Goal: Task Accomplishment & Management: Complete application form

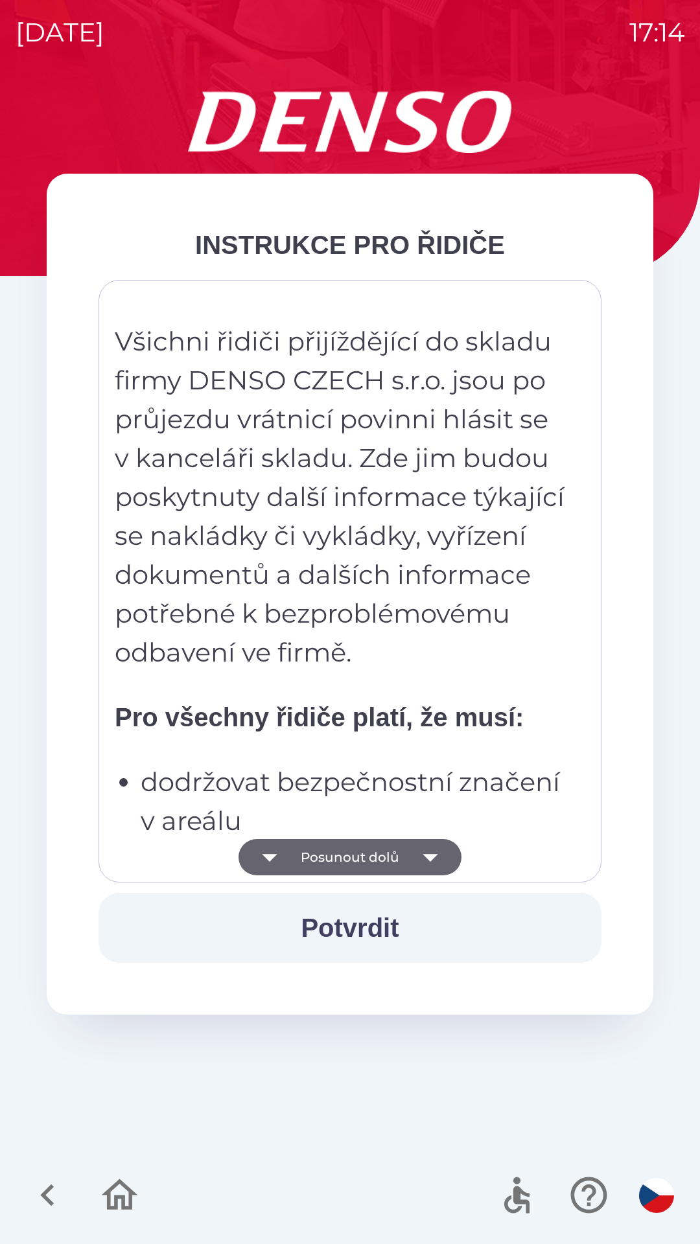
click at [404, 852] on button "Posunout dolů" at bounding box center [349, 857] width 223 height 36
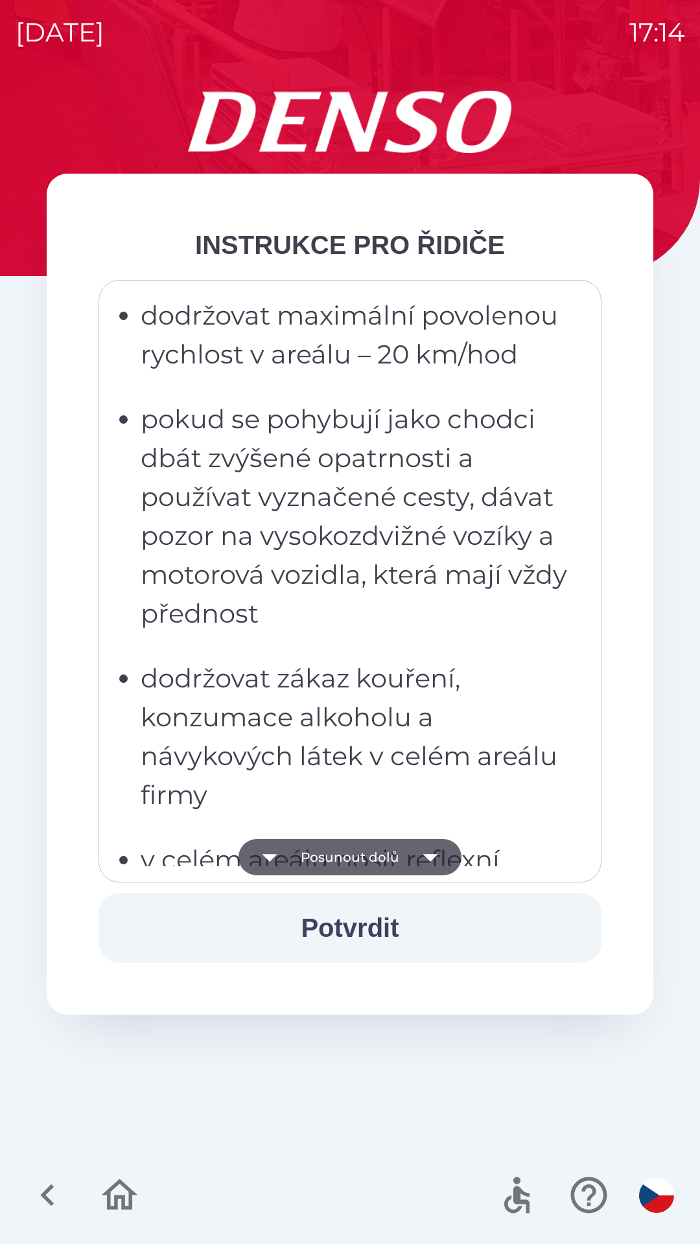
click at [404, 868] on button "Posunout dolů" at bounding box center [349, 857] width 223 height 36
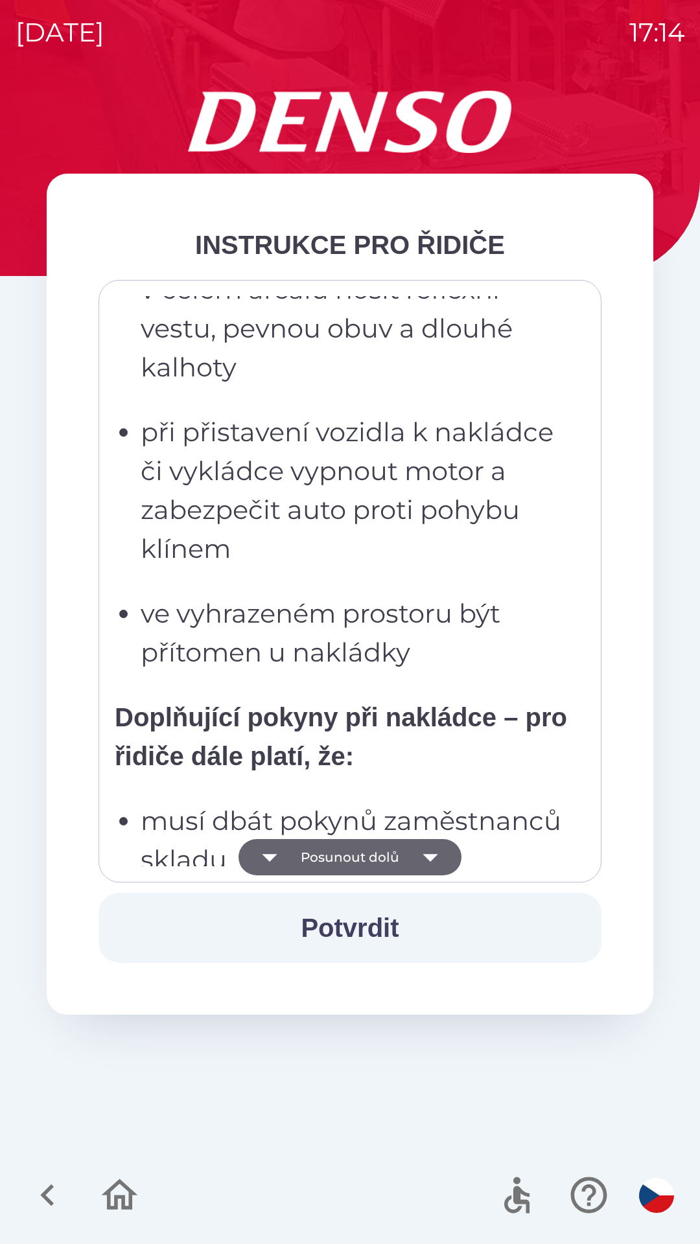
click at [404, 863] on button "Posunout dolů" at bounding box center [349, 857] width 223 height 36
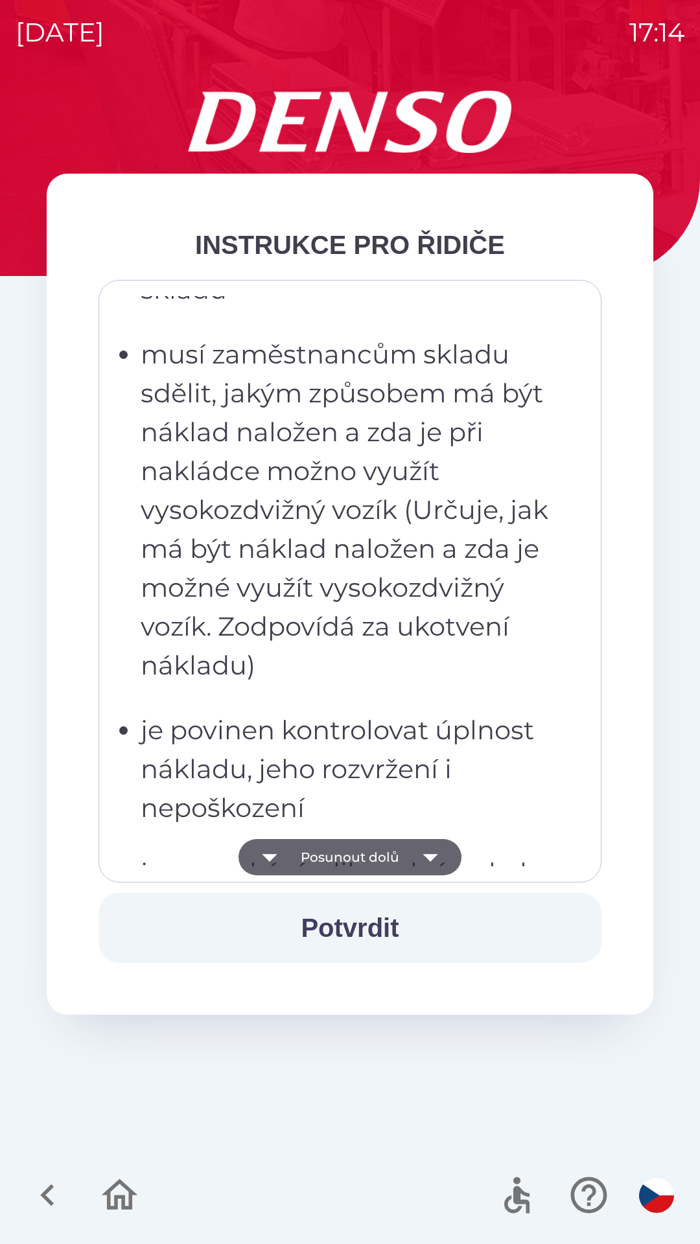
click at [400, 860] on button "Posunout dolů" at bounding box center [349, 857] width 223 height 36
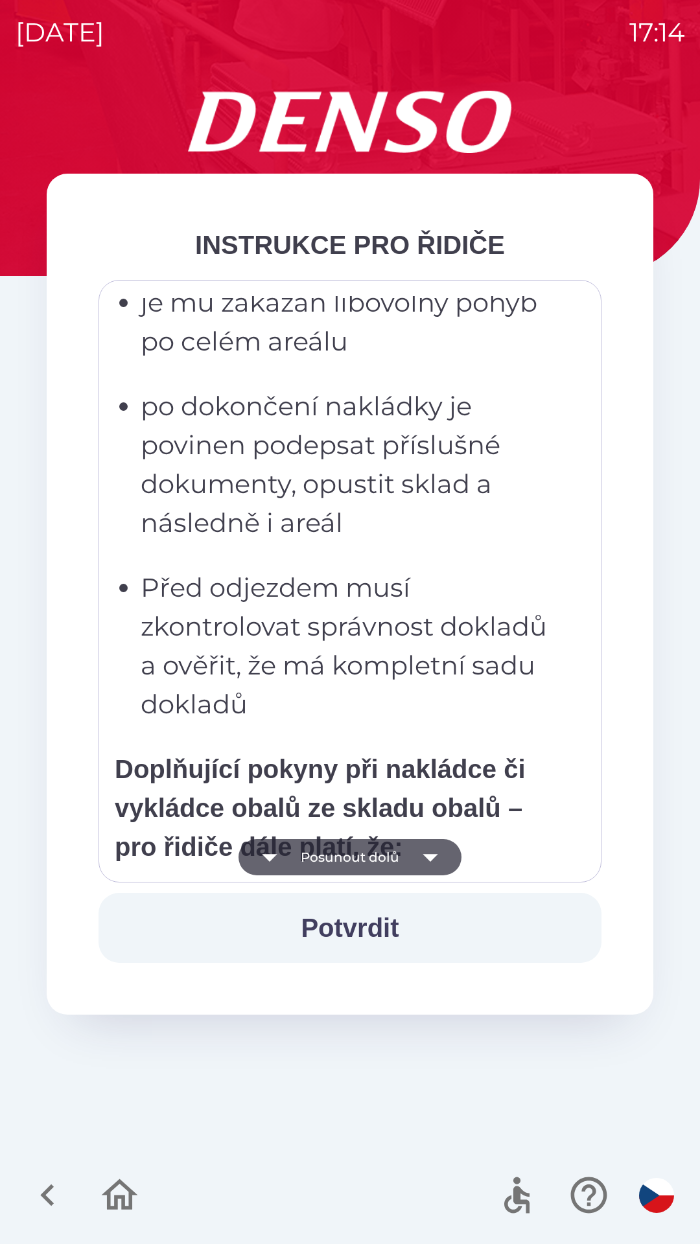
click at [404, 858] on button "Posunout dolů" at bounding box center [349, 857] width 223 height 36
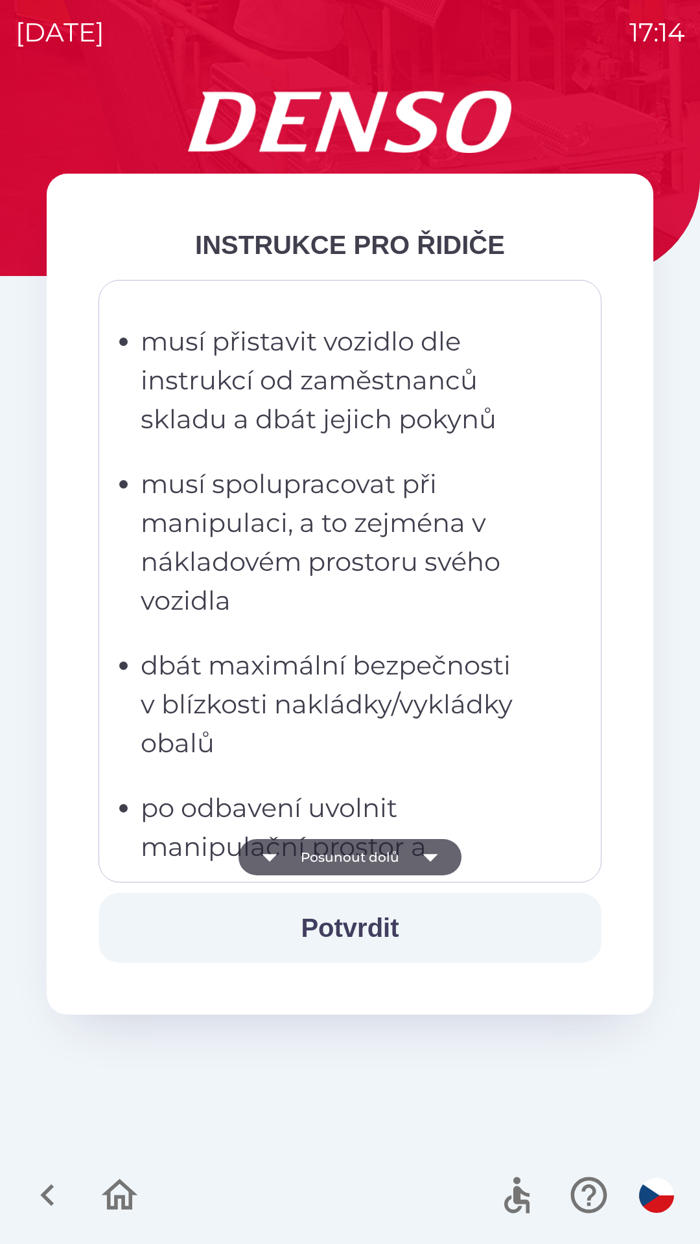
click at [415, 849] on icon "button" at bounding box center [430, 857] width 36 height 36
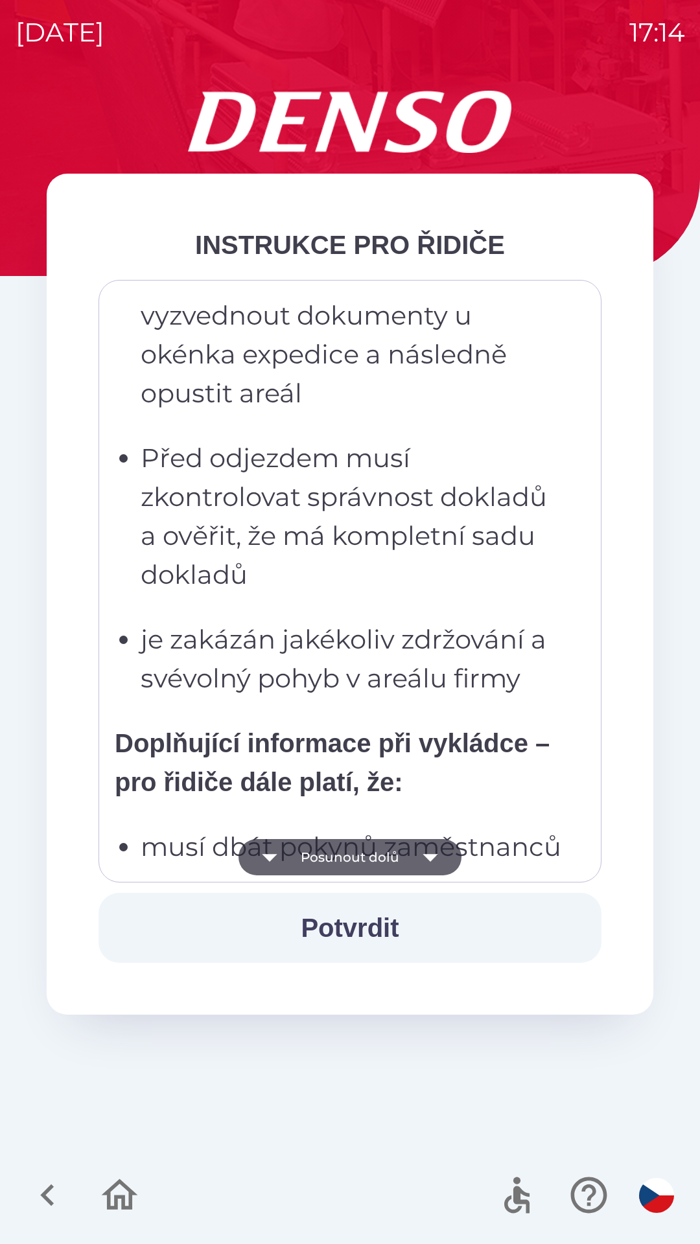
click at [416, 932] on button "Potvrdit" at bounding box center [349, 928] width 503 height 70
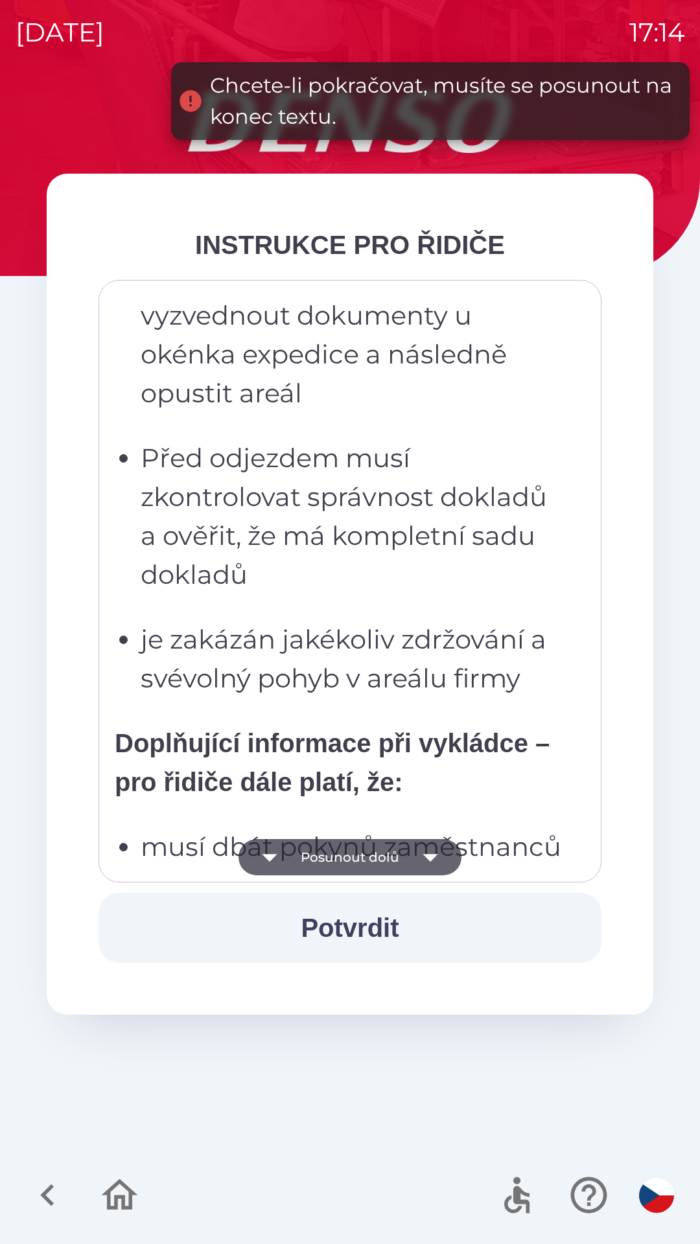
click at [323, 853] on button "Posunout dolů" at bounding box center [349, 857] width 223 height 36
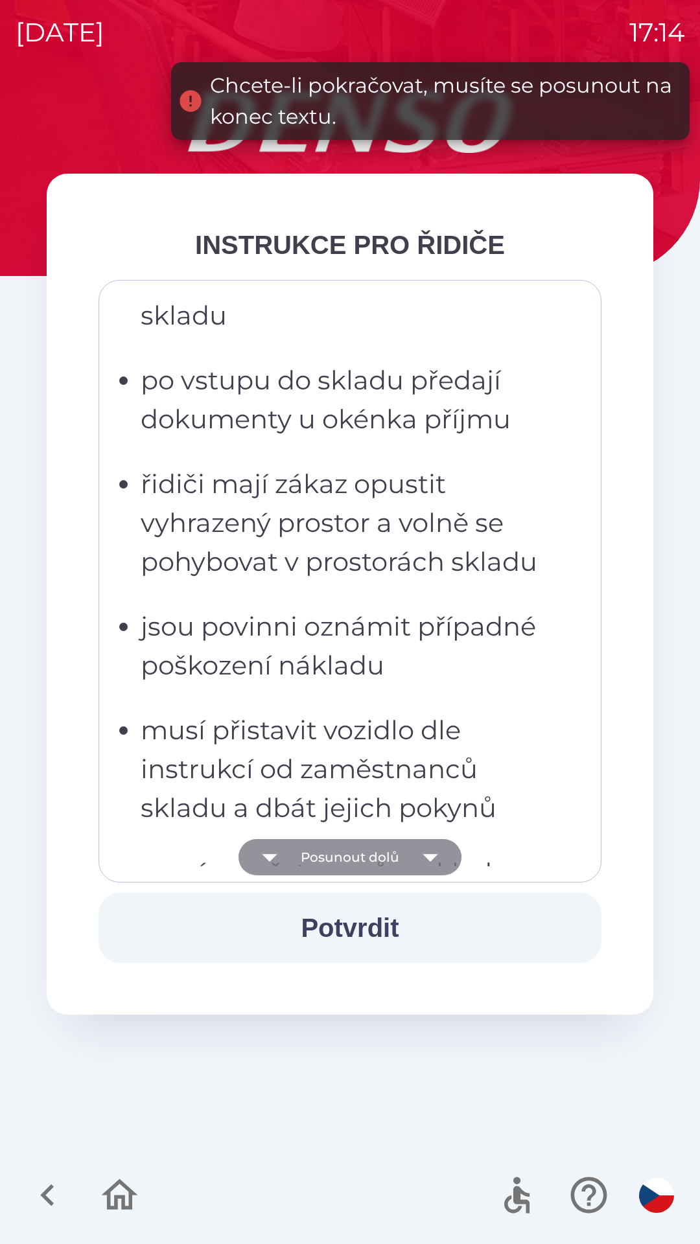
click at [321, 858] on button "Posunout dolů" at bounding box center [349, 857] width 223 height 36
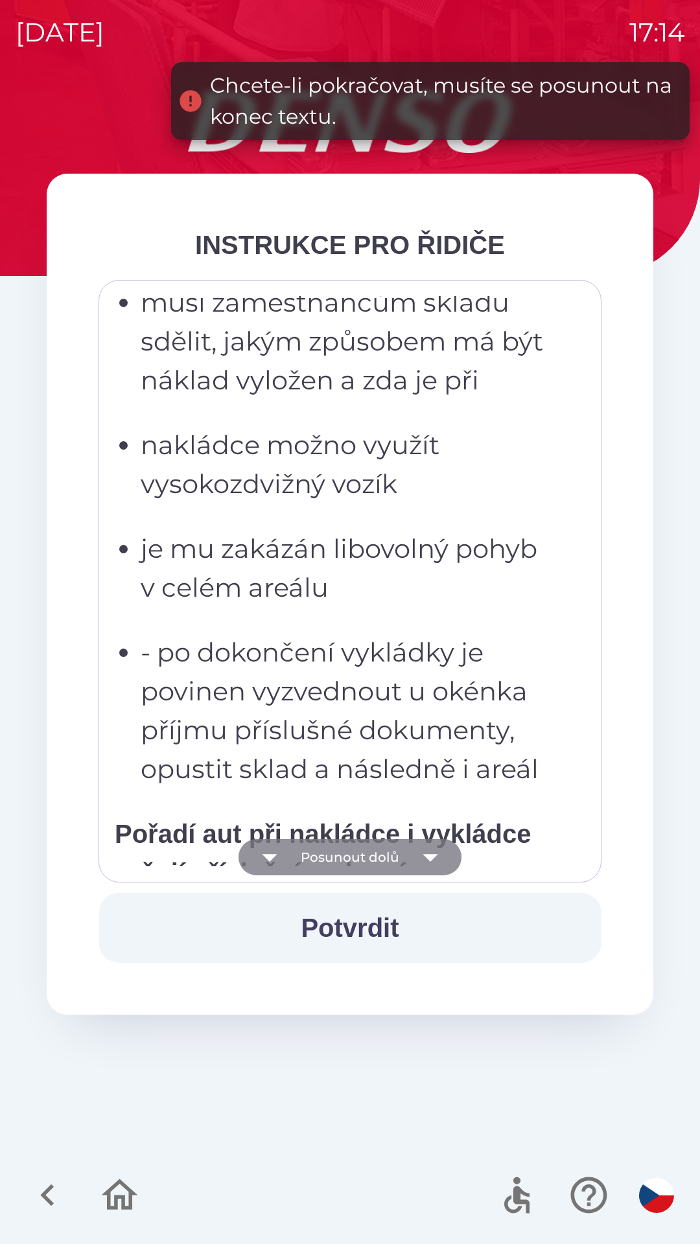
click at [314, 851] on button "Posunout dolů" at bounding box center [349, 857] width 223 height 36
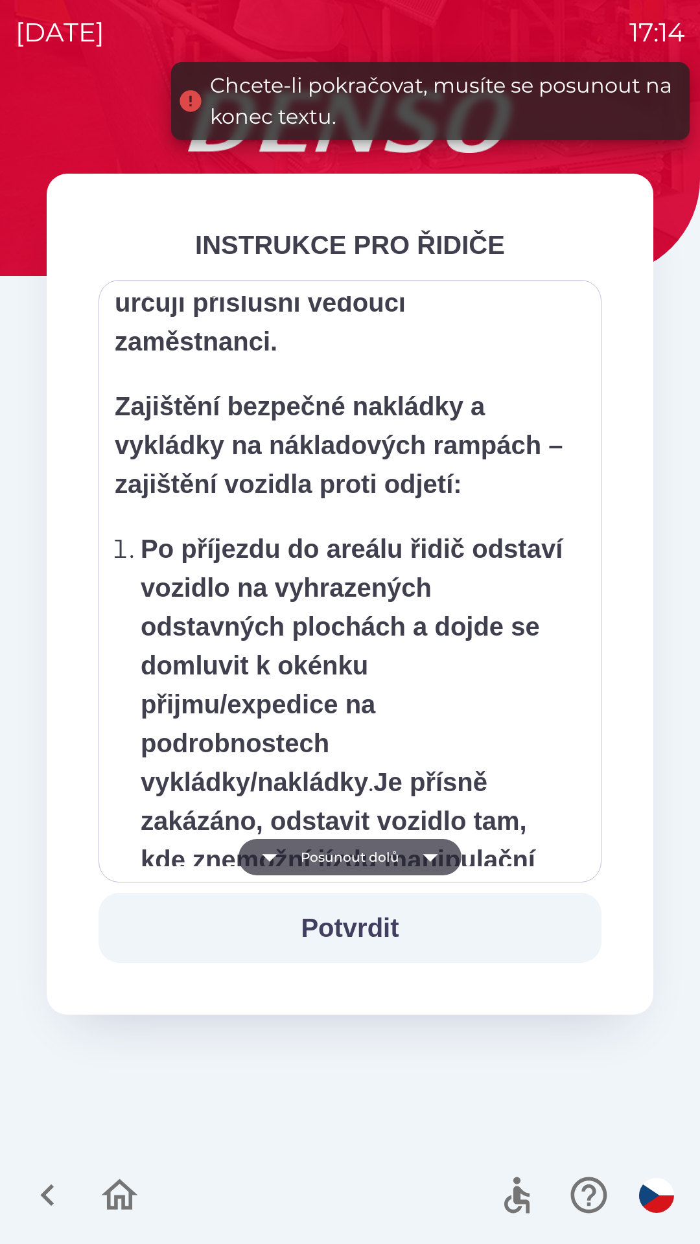
click at [311, 855] on button "Posunout dolů" at bounding box center [349, 857] width 223 height 36
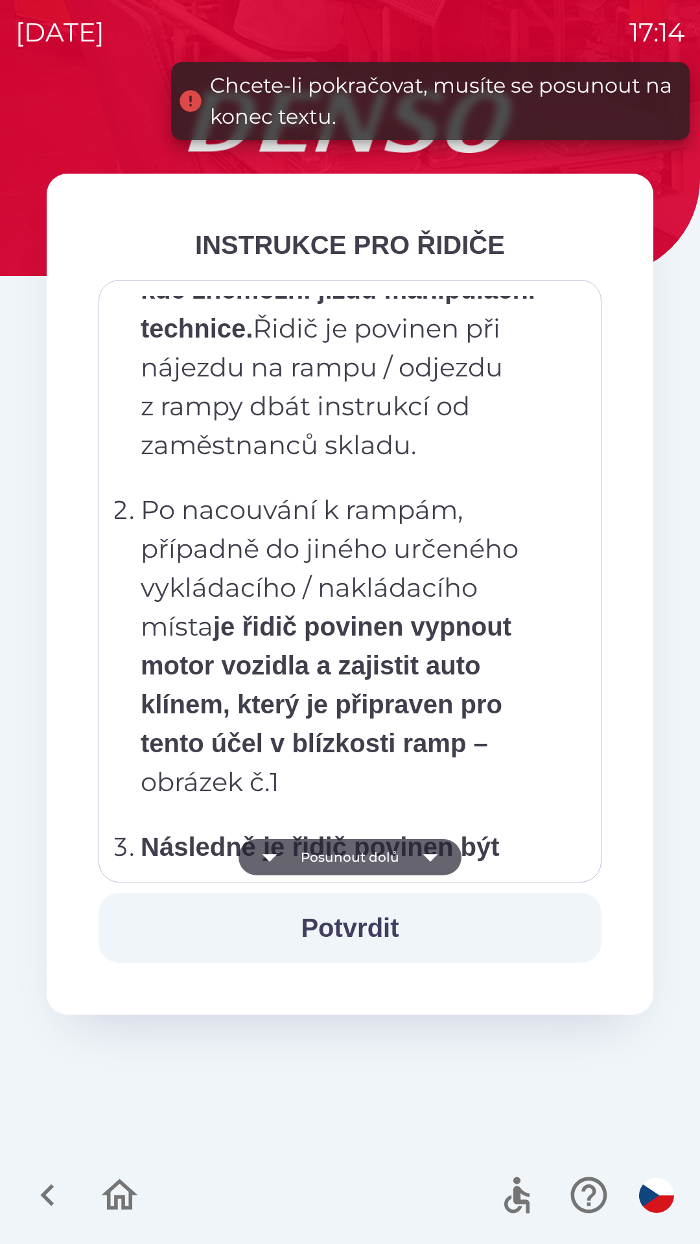
click at [307, 851] on button "Posunout dolů" at bounding box center [349, 857] width 223 height 36
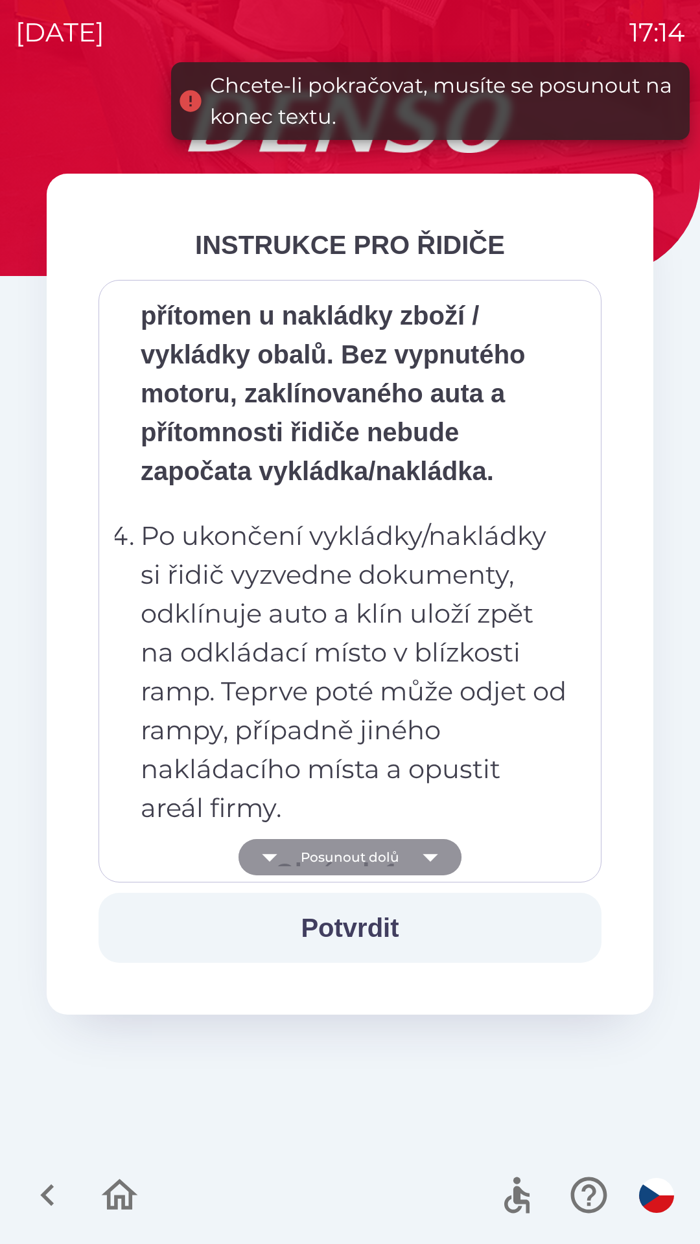
click at [308, 854] on button "Posunout dolů" at bounding box center [349, 857] width 223 height 36
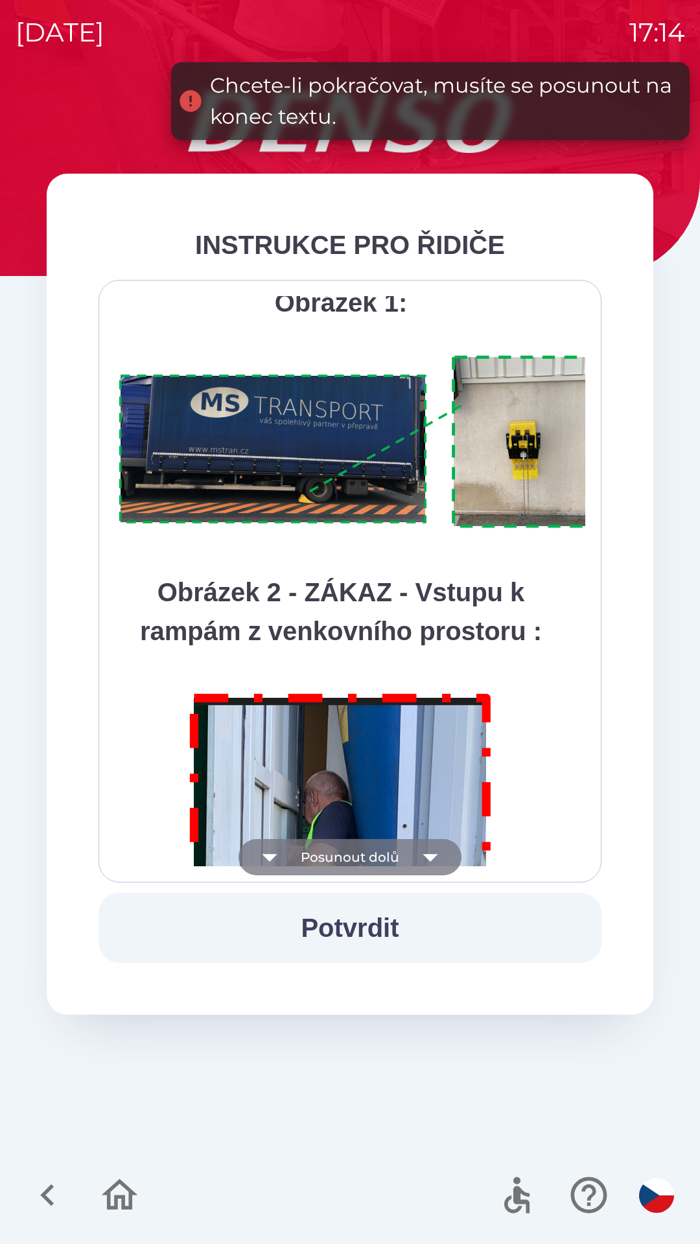
click at [305, 853] on button "Posunout dolů" at bounding box center [349, 857] width 223 height 36
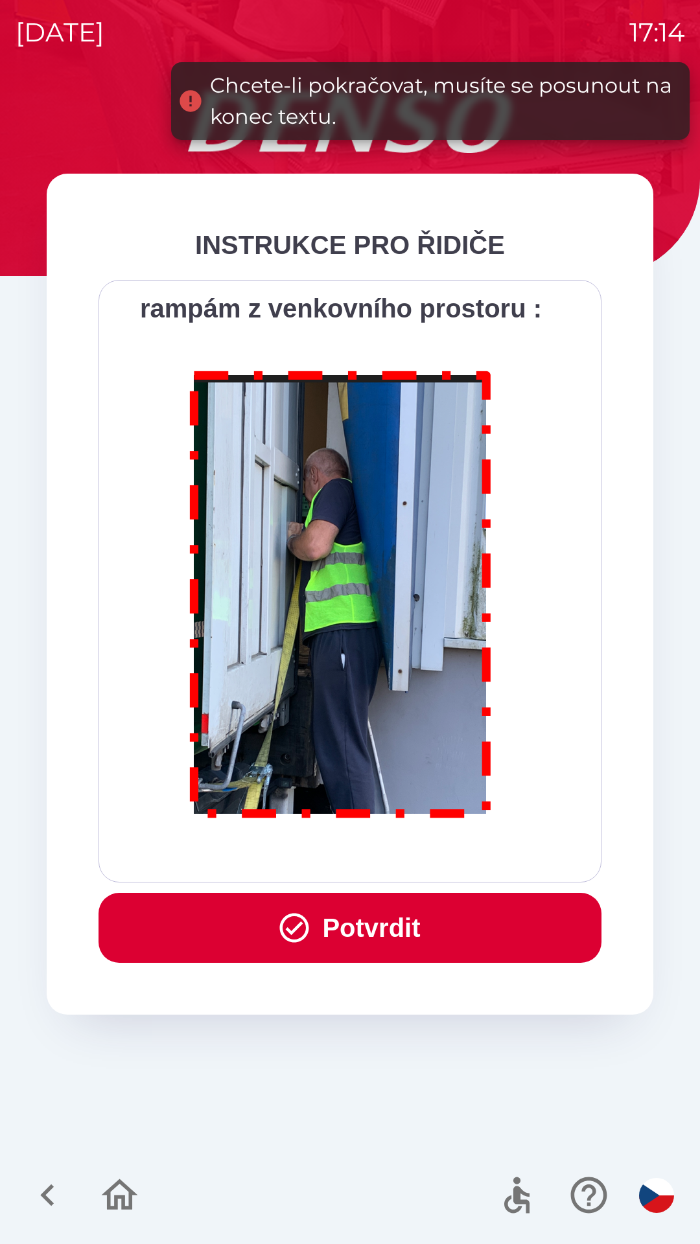
click at [312, 855] on div "Všichni řidiči přijíždějící do skladu firmy DENSO CZECH s.r.o. jsou po průjezdu…" at bounding box center [350, 581] width 470 height 570
click at [298, 929] on icon "button" at bounding box center [294, 927] width 35 height 35
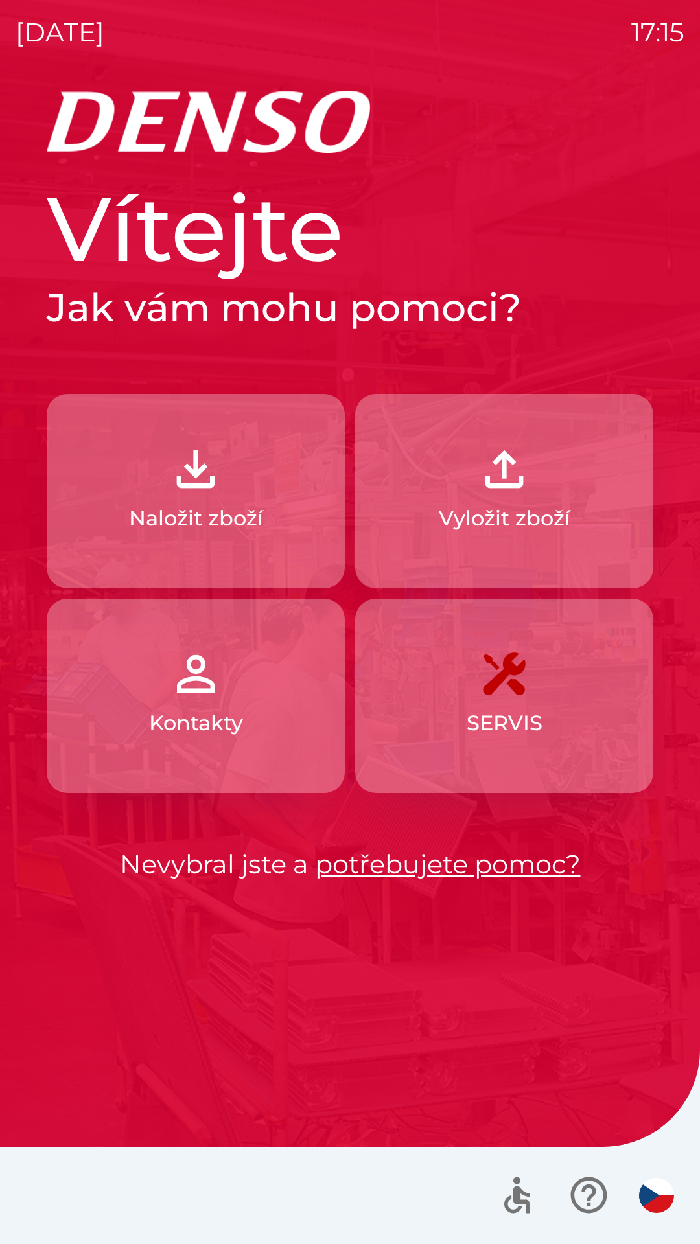
click at [268, 514] on button "Naložit zboží" at bounding box center [196, 491] width 298 height 194
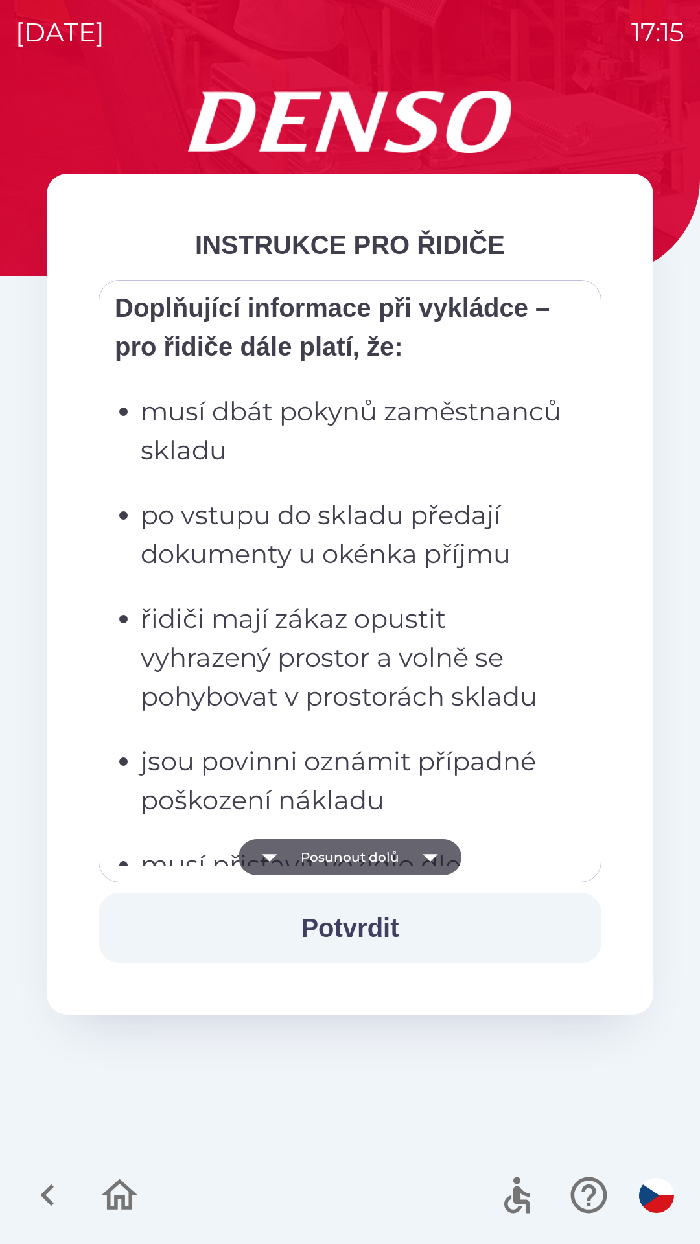
scroll to position [5039, 0]
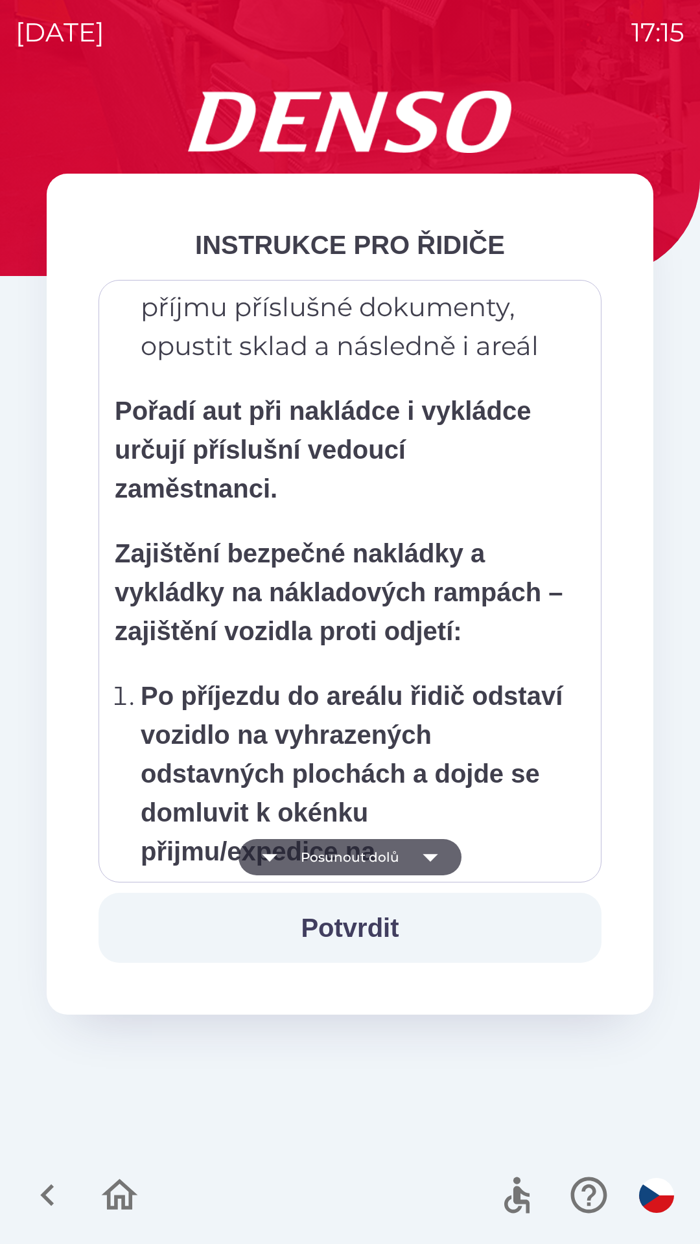
click at [429, 547] on strong "Zajištění bezpečné nakládky a vykládky na nákladových rampách – zajištění vozid…" at bounding box center [339, 592] width 448 height 106
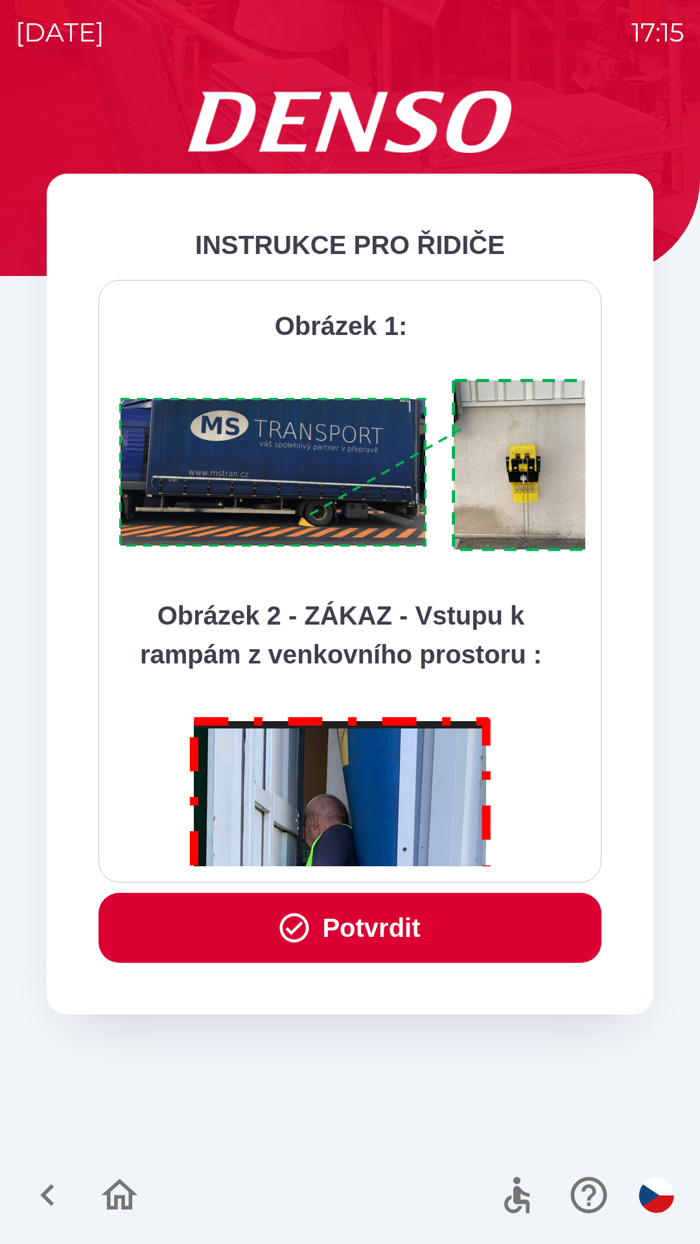
scroll to position [7281, 0]
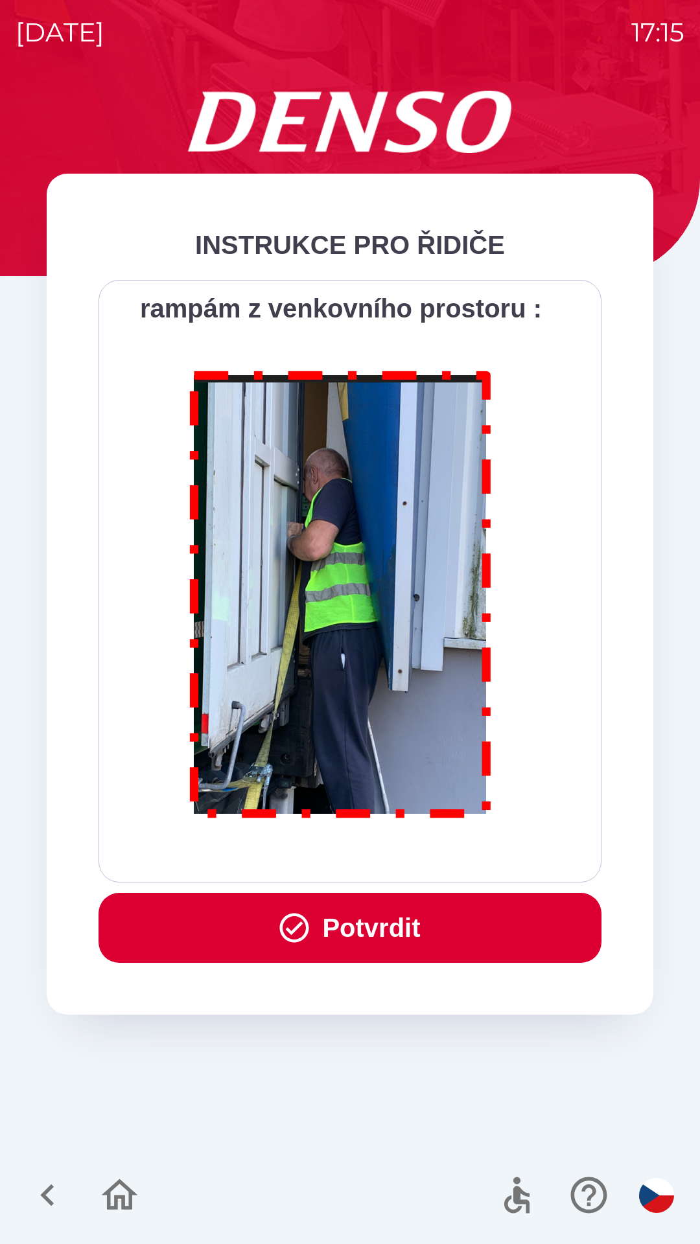
click at [430, 936] on button "Potvrdit" at bounding box center [349, 928] width 503 height 70
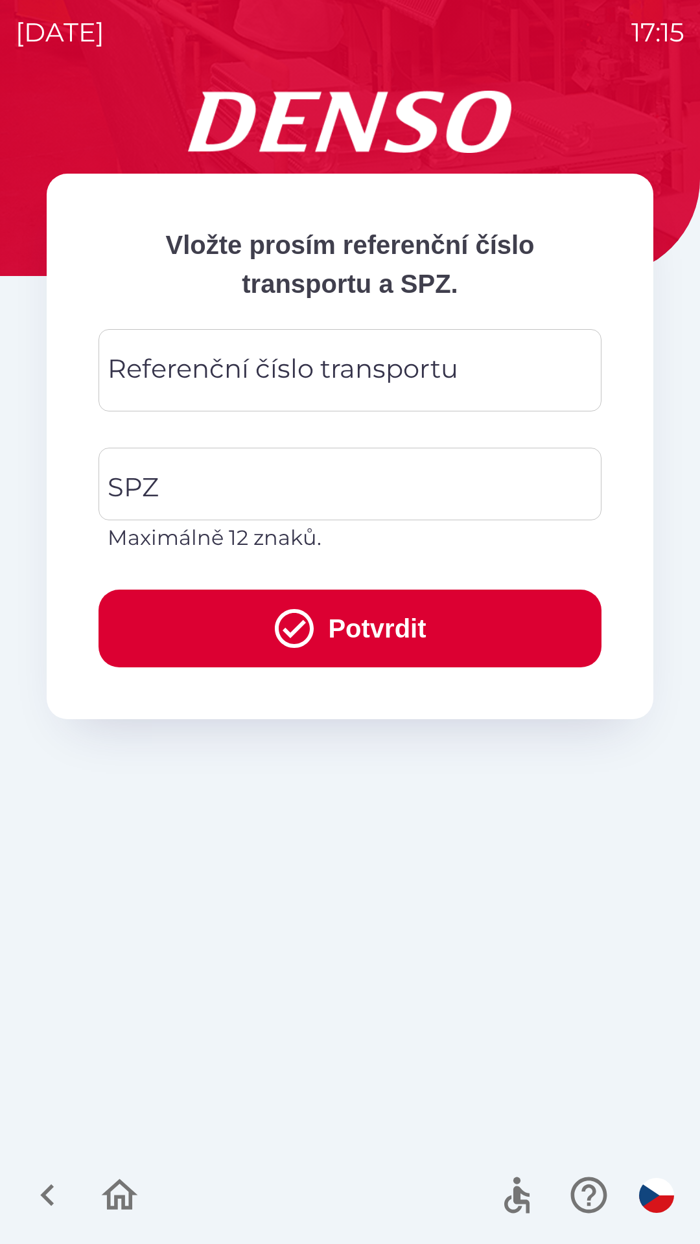
click at [378, 394] on input "Referenční číslo transportu" at bounding box center [350, 370] width 472 height 51
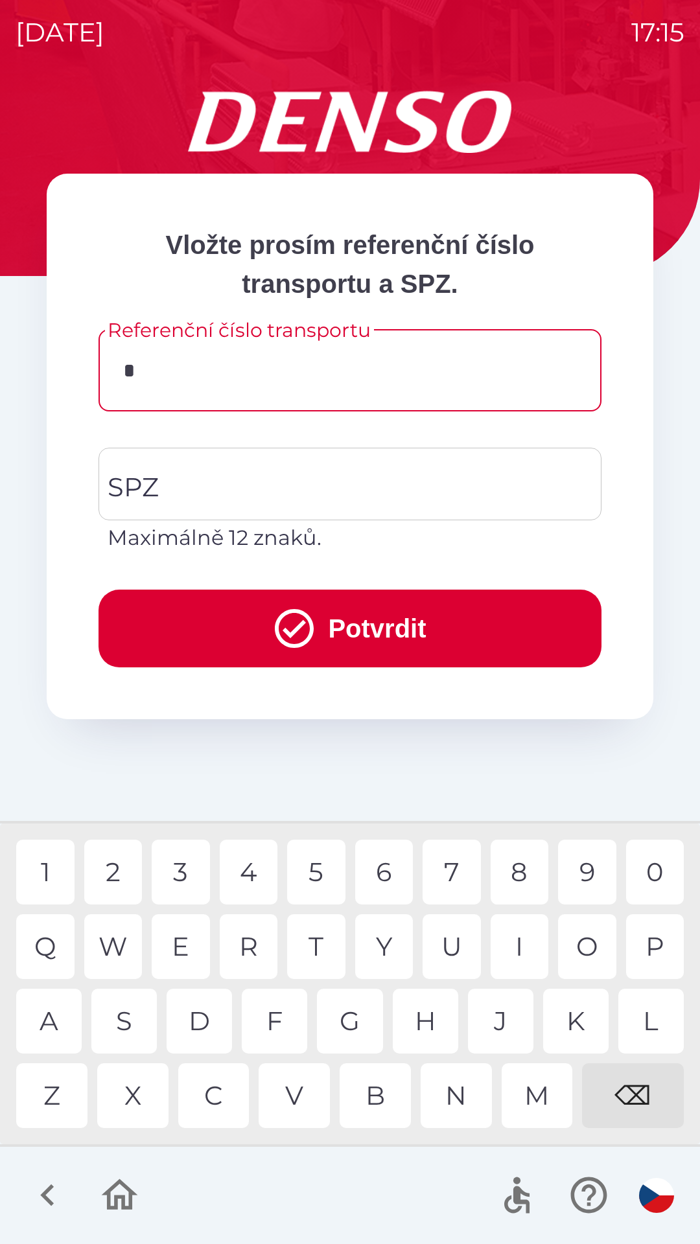
click at [65, 1090] on div "Z" at bounding box center [51, 1095] width 71 height 65
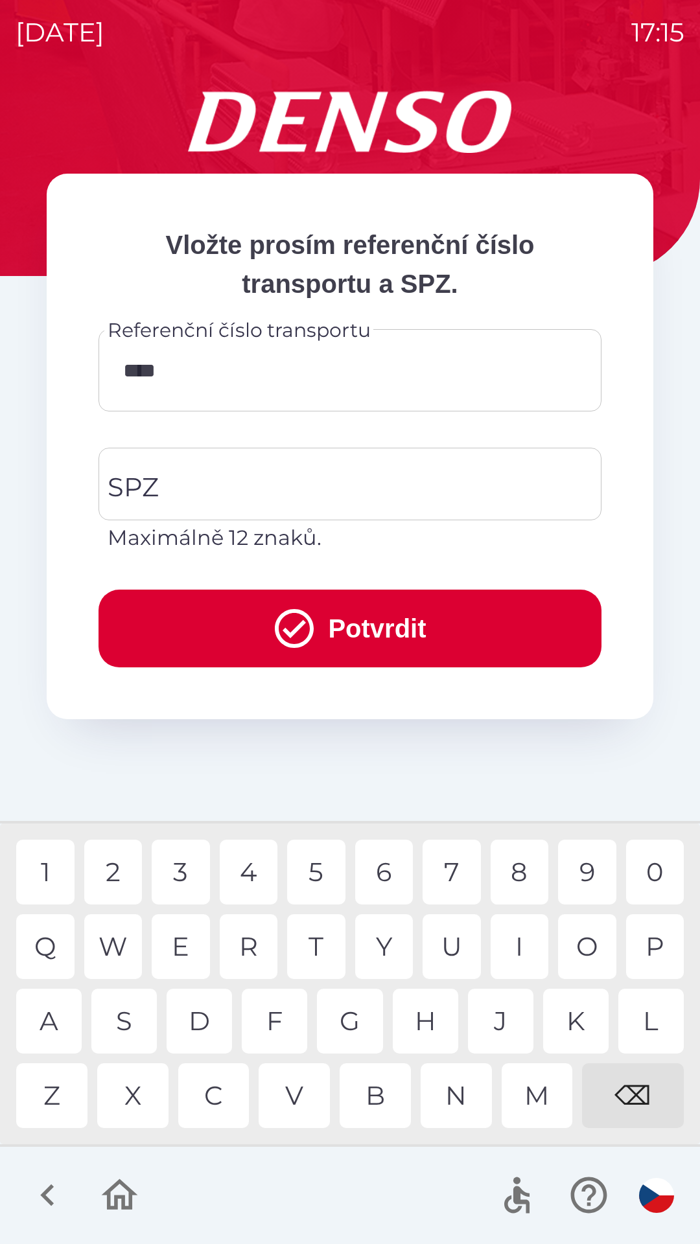
click at [119, 870] on div "2" at bounding box center [113, 872] width 58 height 65
click at [582, 881] on div "9" at bounding box center [587, 872] width 58 height 65
click at [514, 871] on div "8" at bounding box center [519, 872] width 58 height 65
type input "*********"
click at [398, 498] on input "SPZ" at bounding box center [340, 484] width 472 height 61
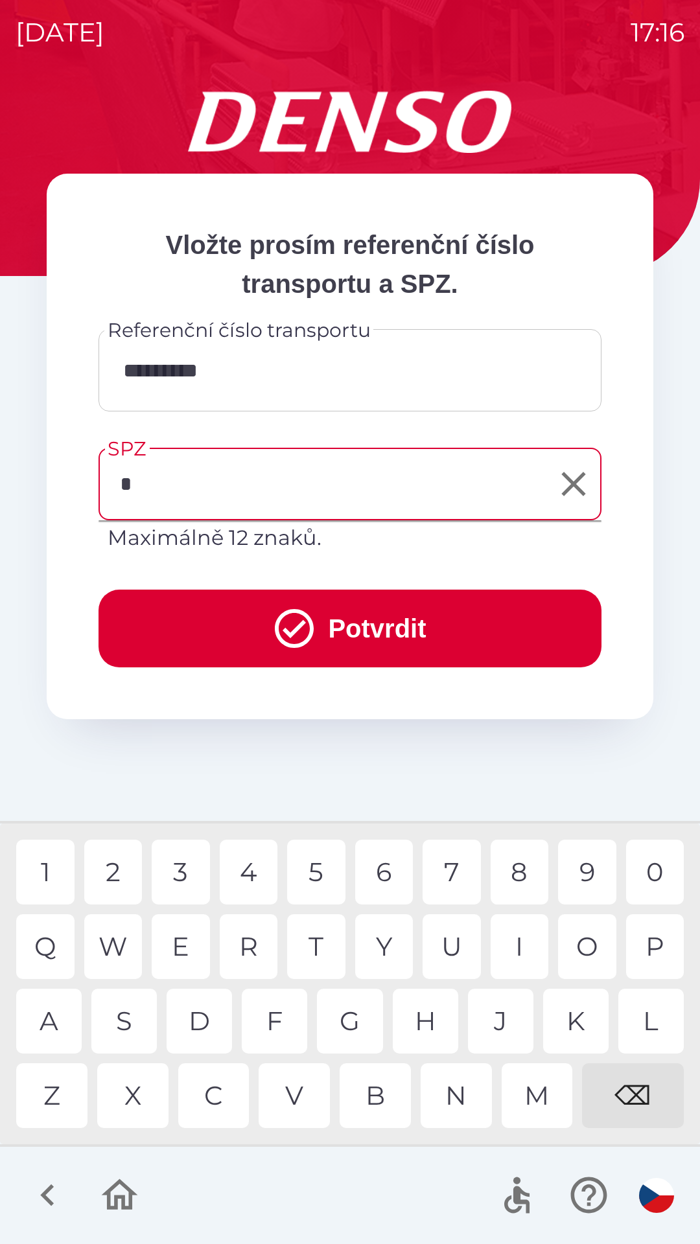
click at [182, 869] on div "3" at bounding box center [181, 872] width 58 height 65
click at [123, 1017] on div "S" at bounding box center [123, 1021] width 65 height 65
click at [569, 861] on div "9" at bounding box center [587, 872] width 58 height 65
click at [627, 1092] on div "⌫" at bounding box center [633, 1095] width 102 height 65
click at [582, 869] on div "9" at bounding box center [587, 872] width 58 height 65
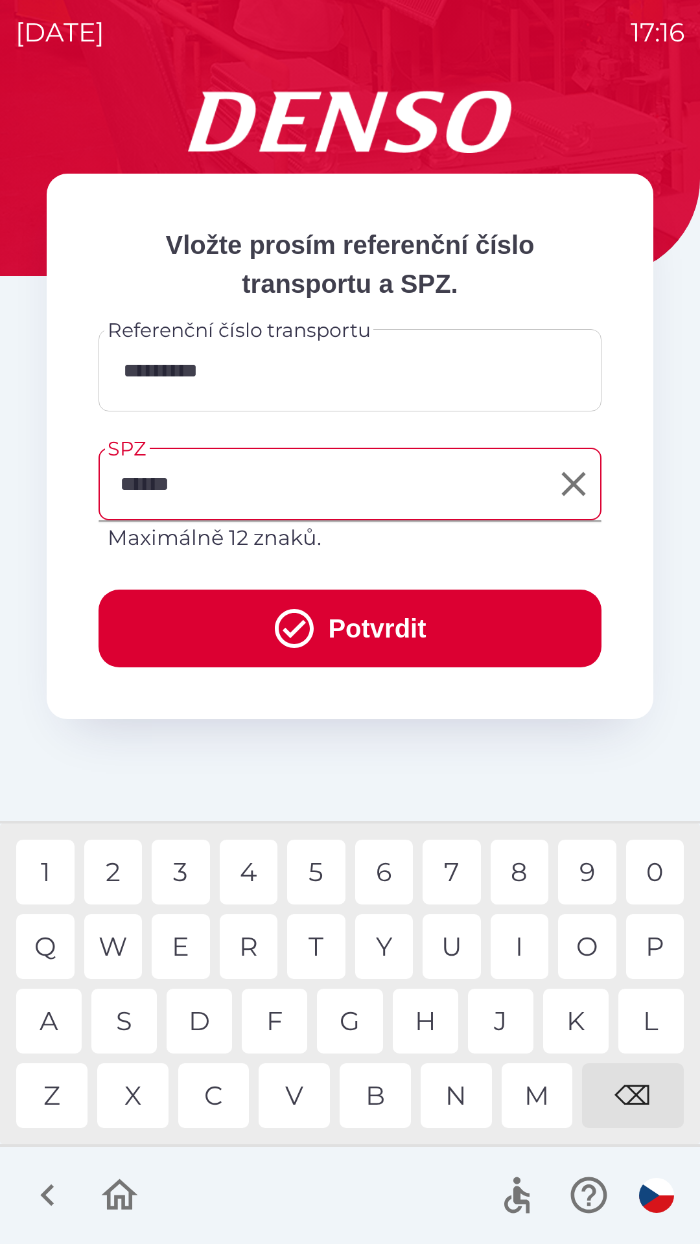
click at [572, 875] on div "9" at bounding box center [587, 872] width 58 height 65
type input "*******"
click at [374, 636] on button "Potvrdit" at bounding box center [349, 629] width 503 height 78
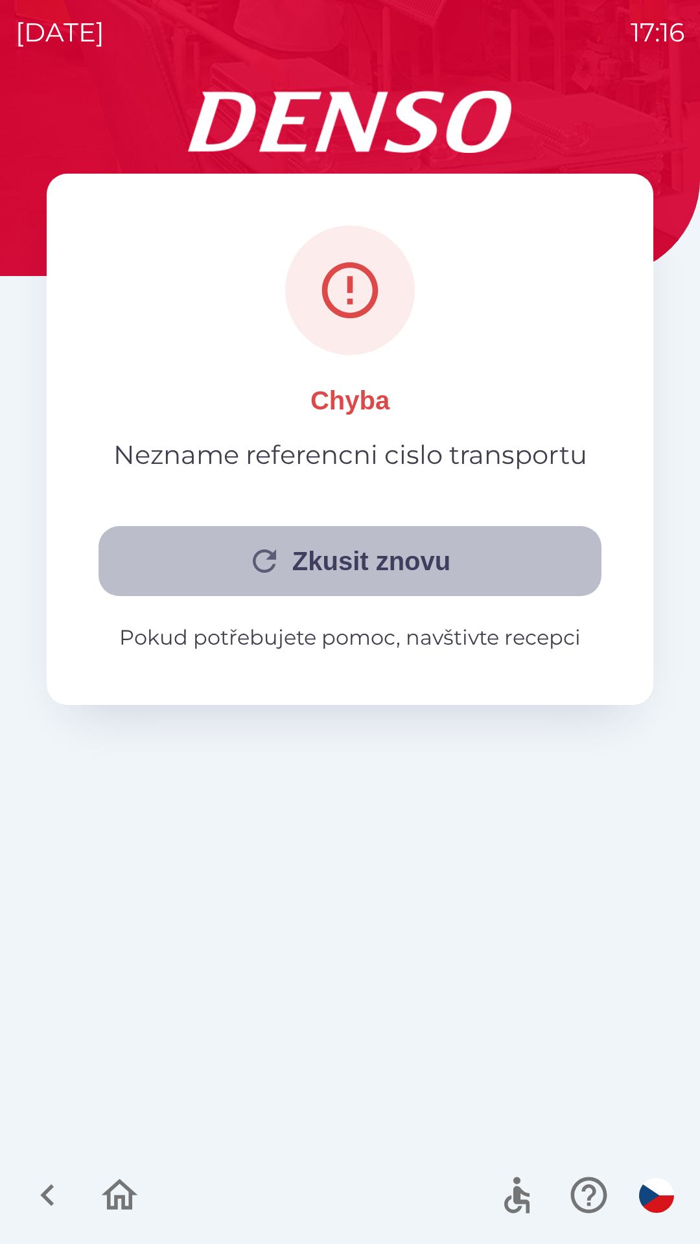
click at [231, 562] on button "Zkusit znovu" at bounding box center [349, 561] width 503 height 70
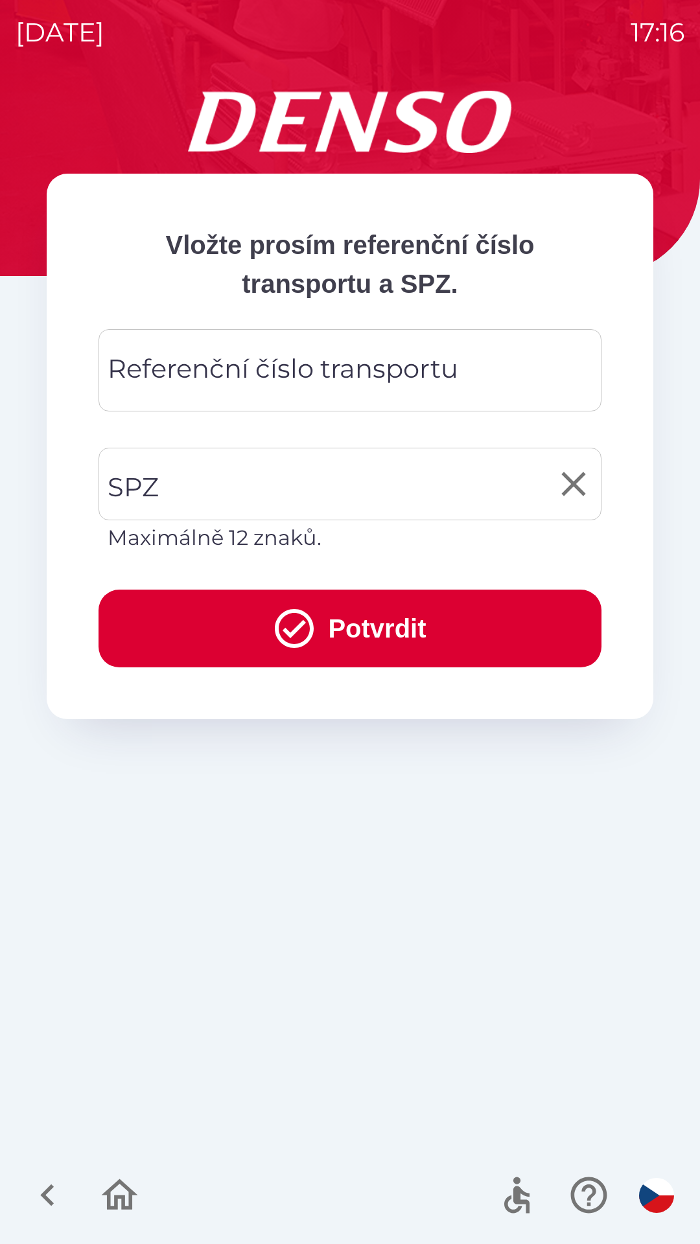
click at [425, 472] on input "SPZ" at bounding box center [340, 484] width 472 height 61
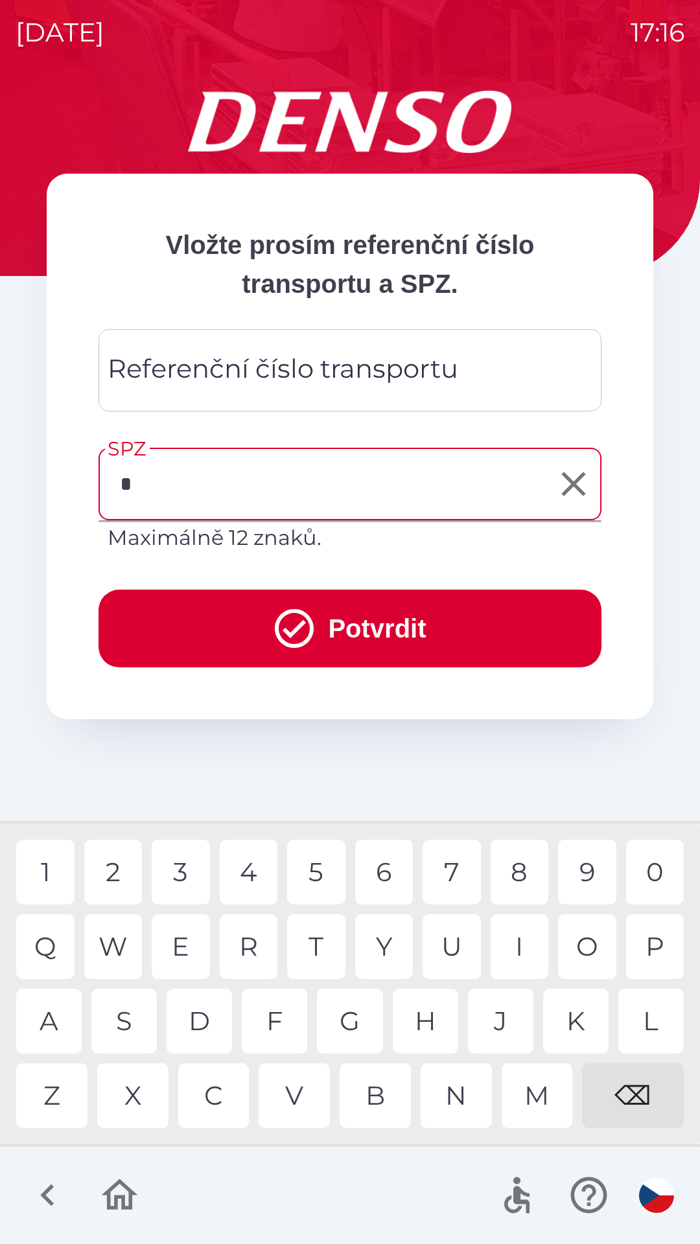
click at [212, 1087] on div "C" at bounding box center [213, 1095] width 71 height 65
type input "*"
click at [632, 1091] on div "⌫" at bounding box center [633, 1095] width 102 height 65
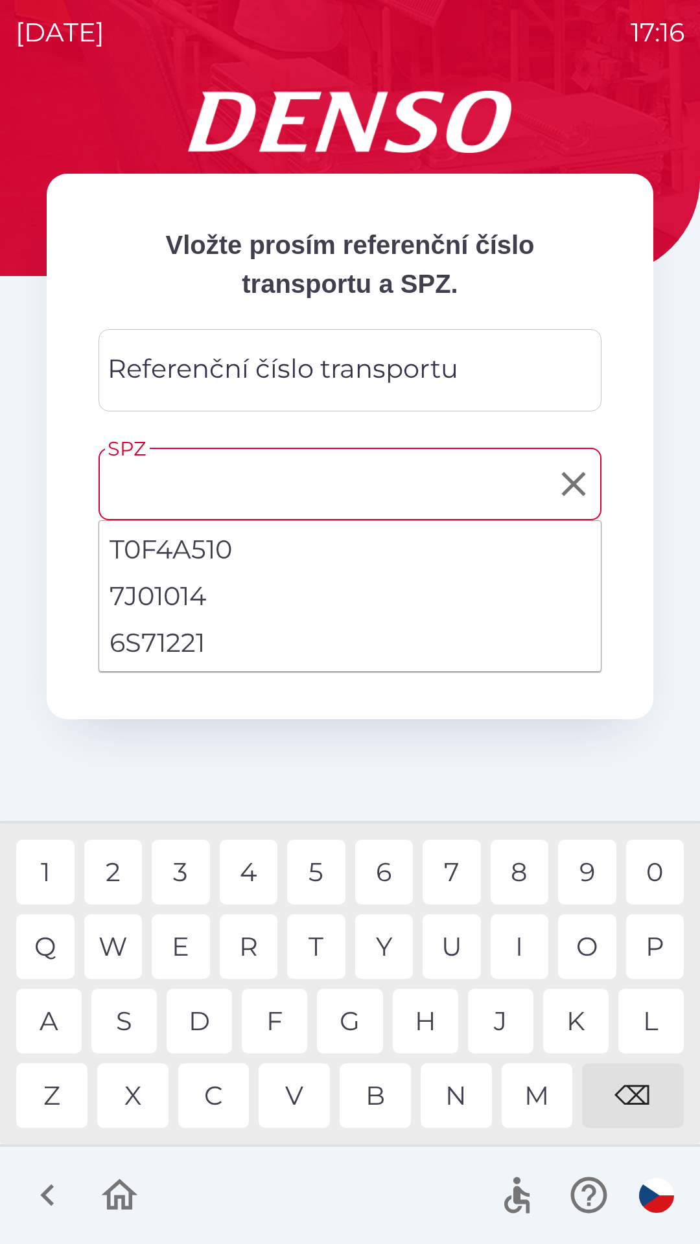
click at [626, 1098] on div "⌫" at bounding box center [633, 1095] width 102 height 65
click at [406, 382] on div "Referenční číslo transportu Referenční číslo transportu" at bounding box center [349, 370] width 503 height 82
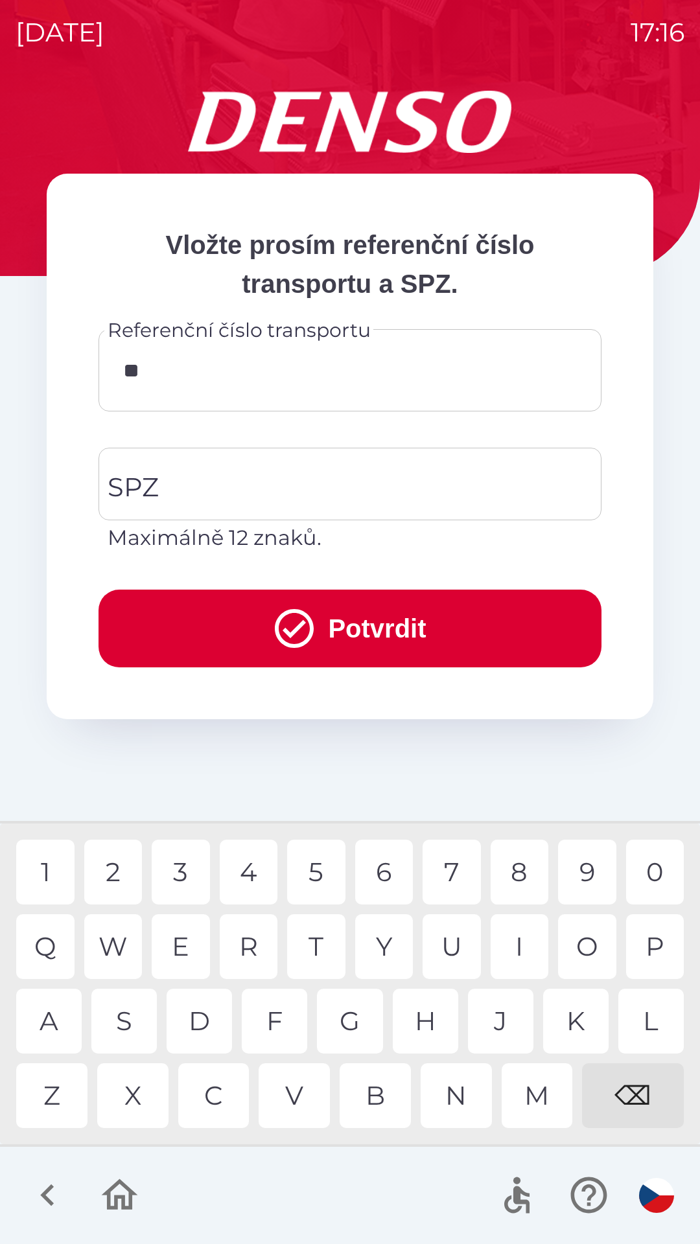
click at [210, 1099] on div "C" at bounding box center [213, 1095] width 71 height 65
click at [412, 1018] on div "H" at bounding box center [425, 1021] width 65 height 65
click at [573, 872] on div "9" at bounding box center [587, 872] width 58 height 65
type input "******"
click at [356, 488] on input "SPZ" at bounding box center [340, 484] width 472 height 61
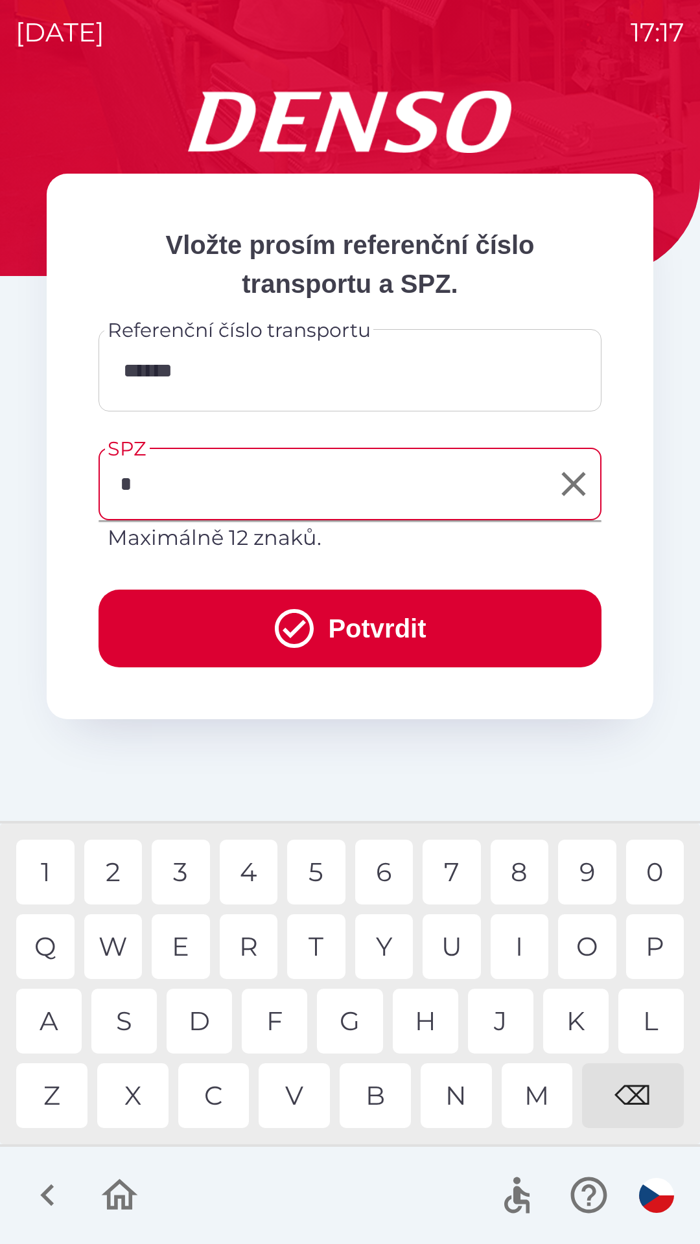
click at [181, 870] on div "3" at bounding box center [181, 872] width 58 height 65
click at [124, 1011] on div "S" at bounding box center [123, 1021] width 65 height 65
click at [578, 872] on div "9" at bounding box center [587, 872] width 58 height 65
type input "*******"
click at [461, 634] on button "Potvrdit" at bounding box center [349, 629] width 503 height 78
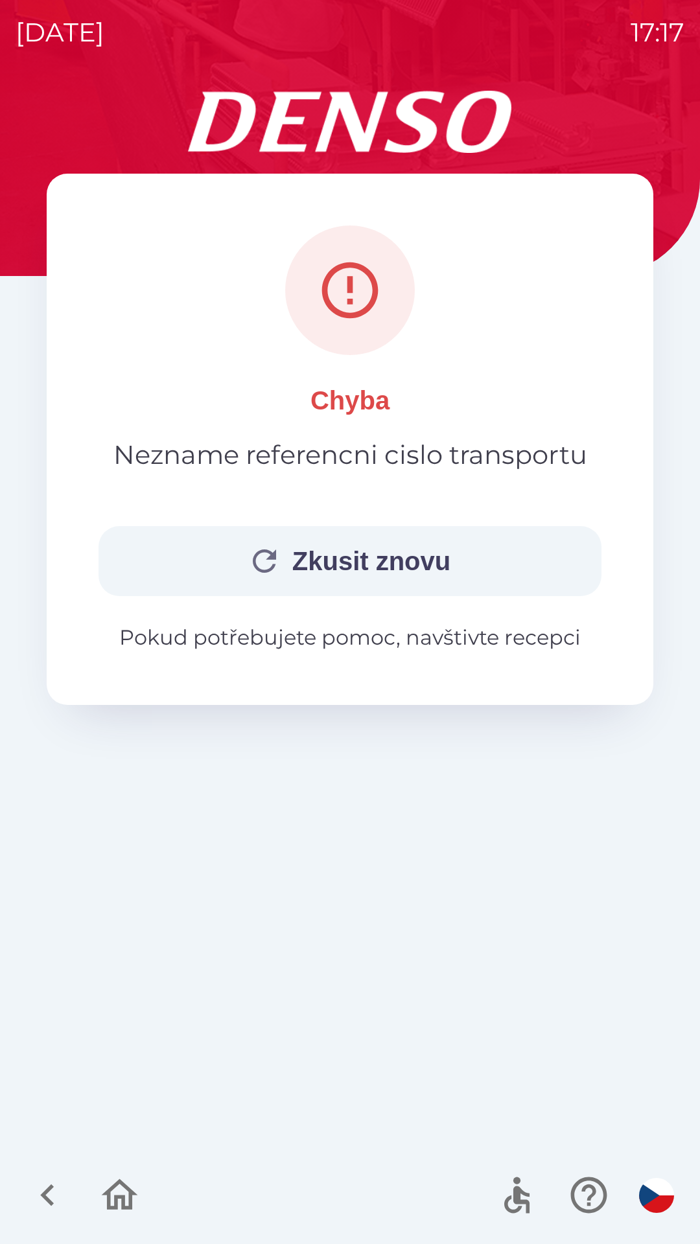
click at [452, 566] on button "Zkusit znovu" at bounding box center [349, 561] width 503 height 70
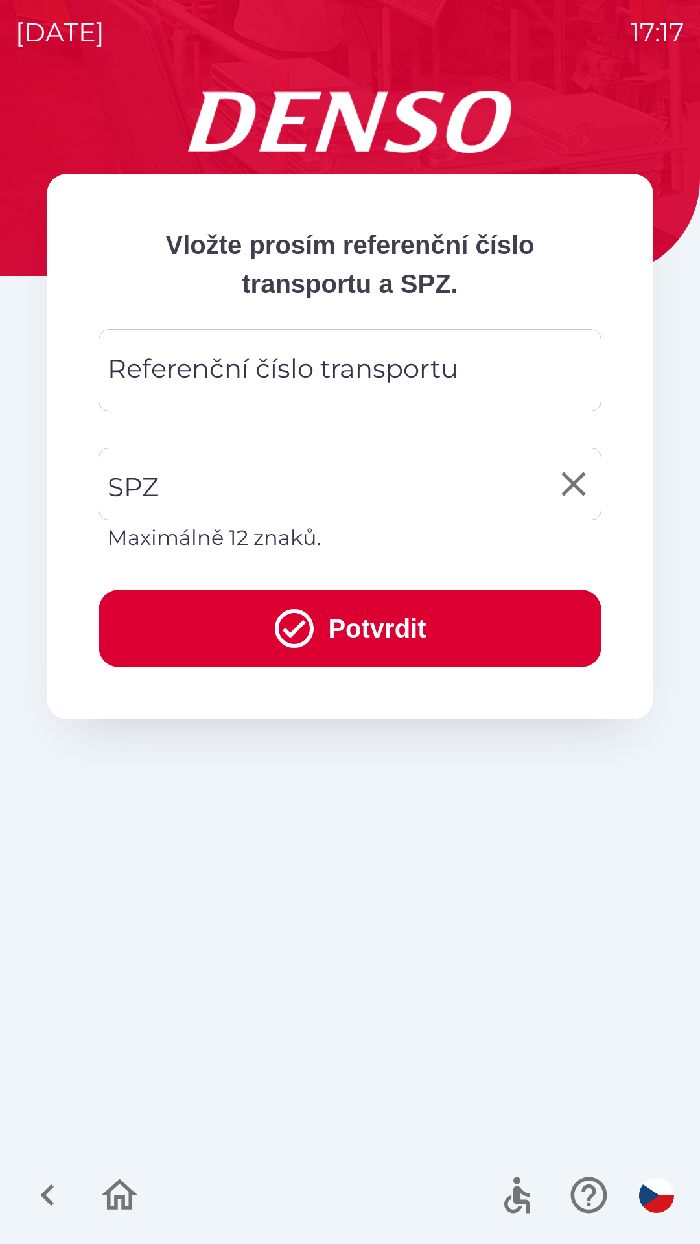
click at [253, 490] on input "SPZ" at bounding box center [340, 484] width 472 height 61
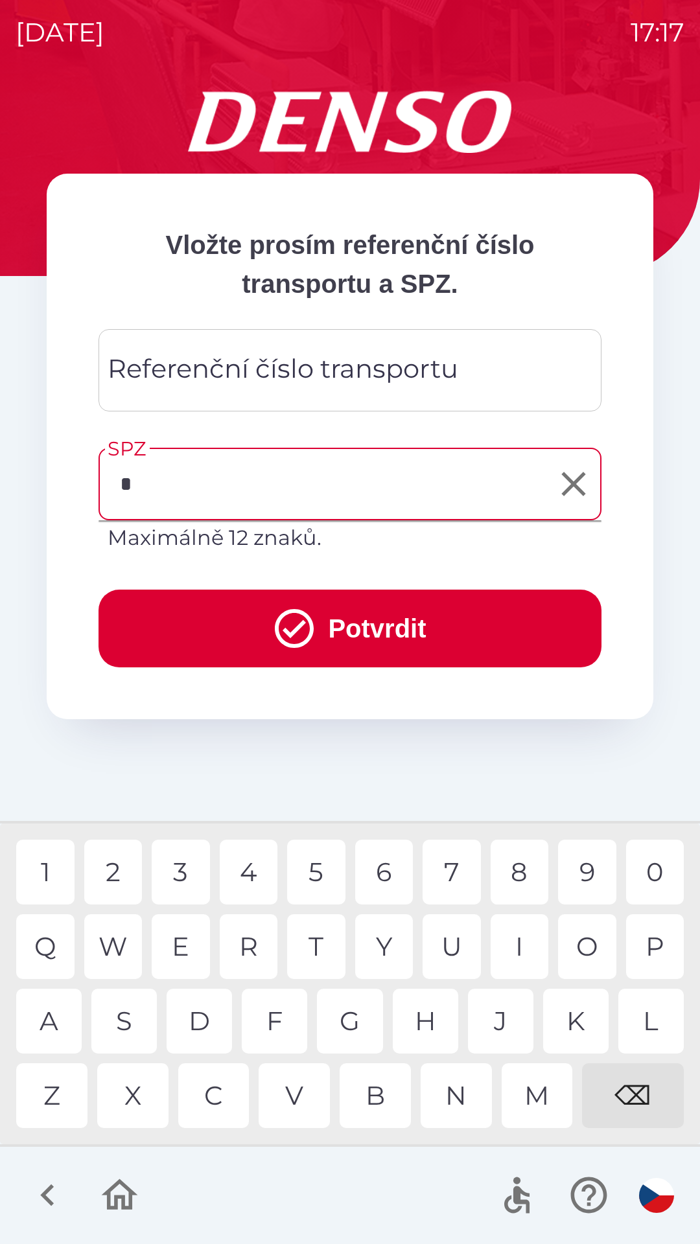
click at [179, 875] on div "3" at bounding box center [181, 872] width 58 height 65
click at [127, 1024] on div "S" at bounding box center [123, 1021] width 65 height 65
click at [632, 1094] on div "⌫" at bounding box center [633, 1095] width 102 height 65
click at [439, 870] on div "7" at bounding box center [451, 872] width 58 height 65
type input "*******"
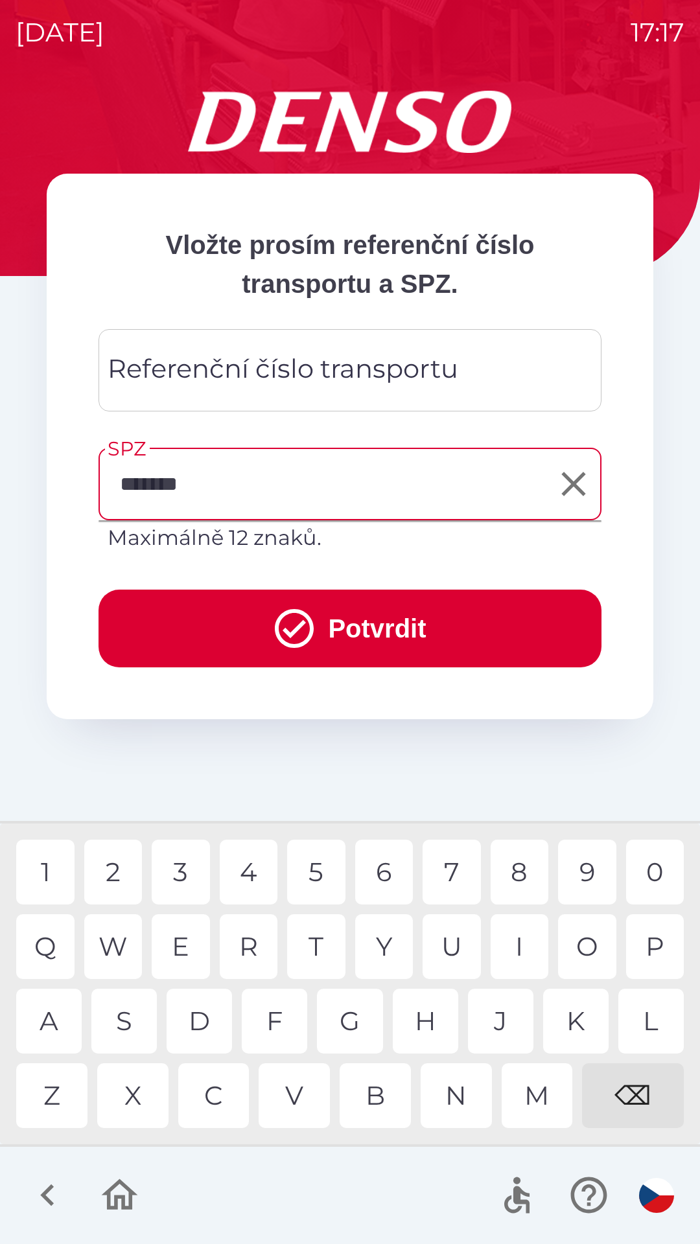
click at [172, 871] on div "3" at bounding box center [181, 872] width 58 height 65
click at [366, 641] on button "Potvrdit" at bounding box center [349, 629] width 503 height 78
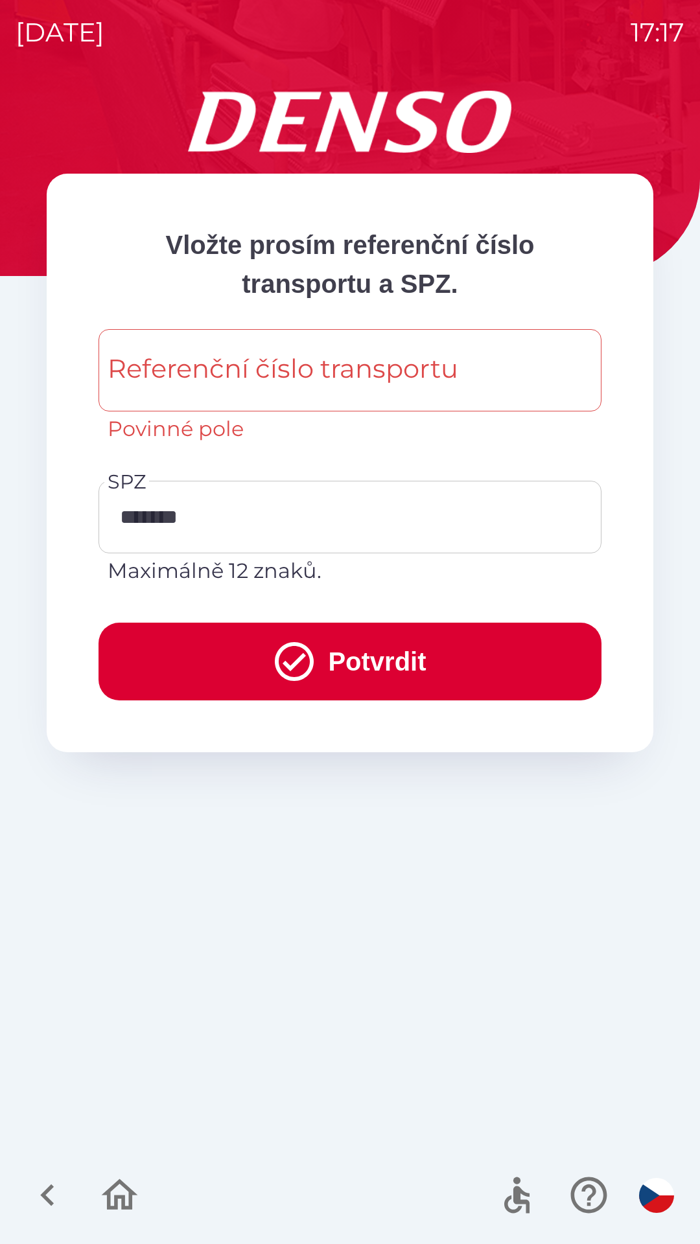
click at [389, 378] on div "Referenční číslo transportu Referenční číslo transportu Povinné pole" at bounding box center [349, 386] width 503 height 115
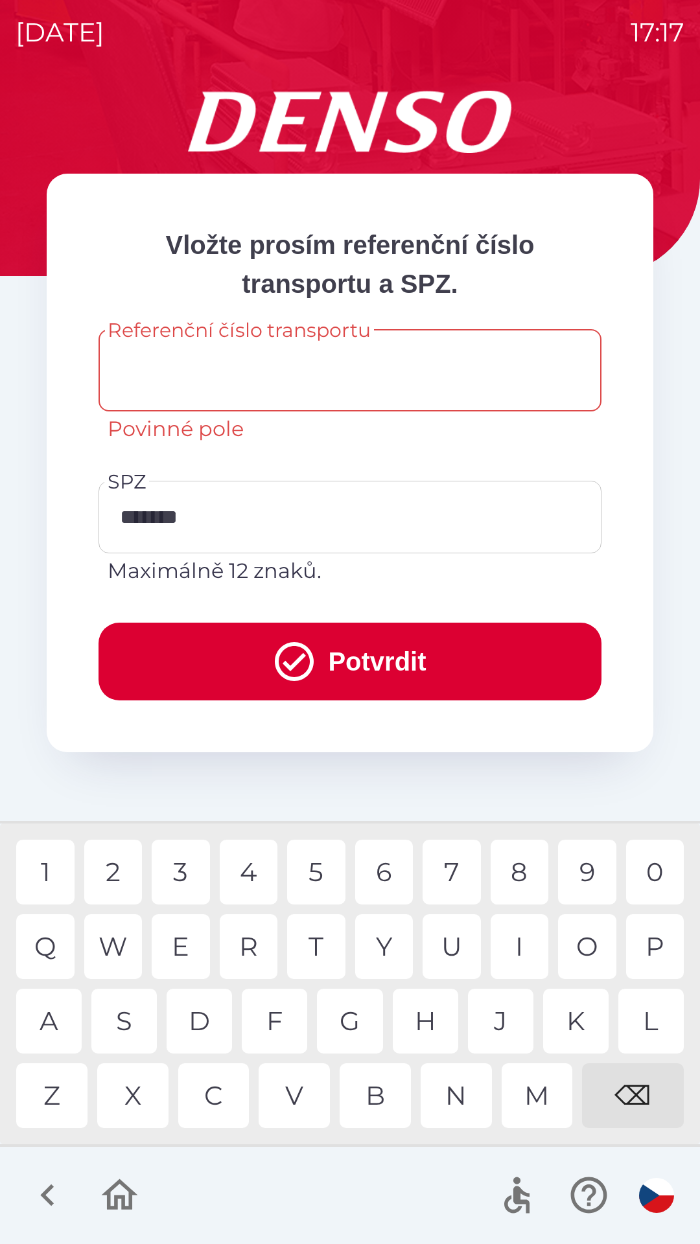
click at [339, 1193] on div at bounding box center [350, 1195] width 700 height 97
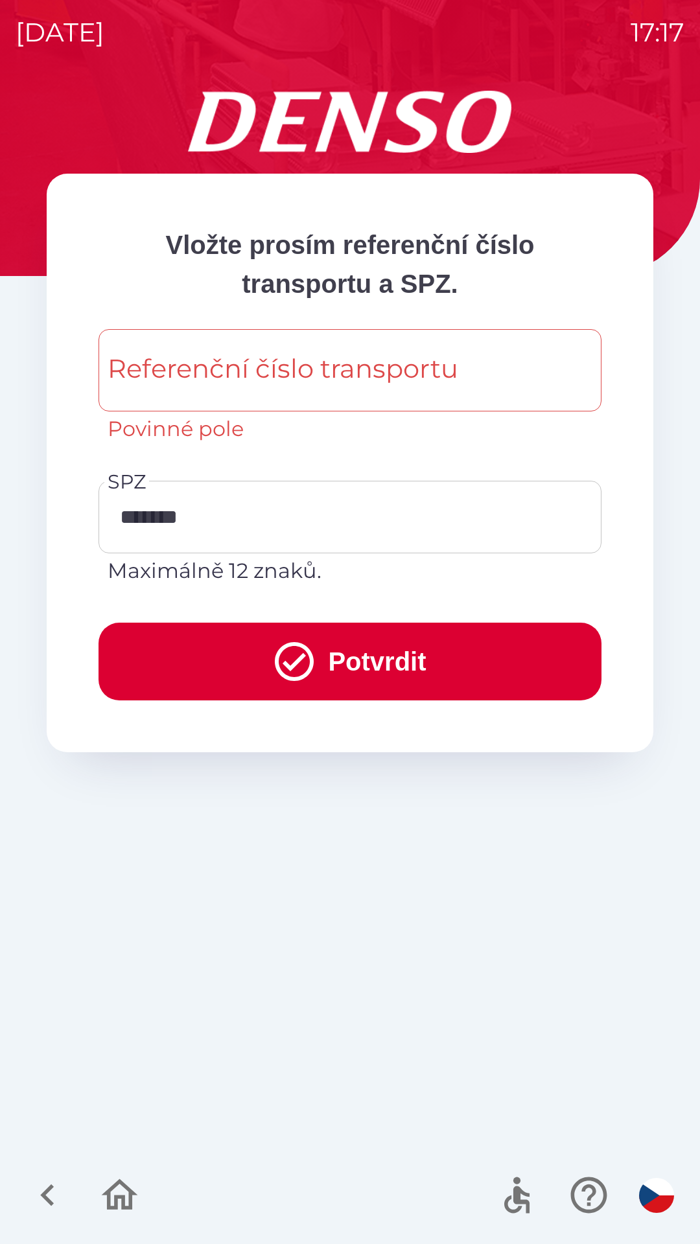
click at [465, 382] on input "Referenční číslo transportu" at bounding box center [350, 370] width 472 height 51
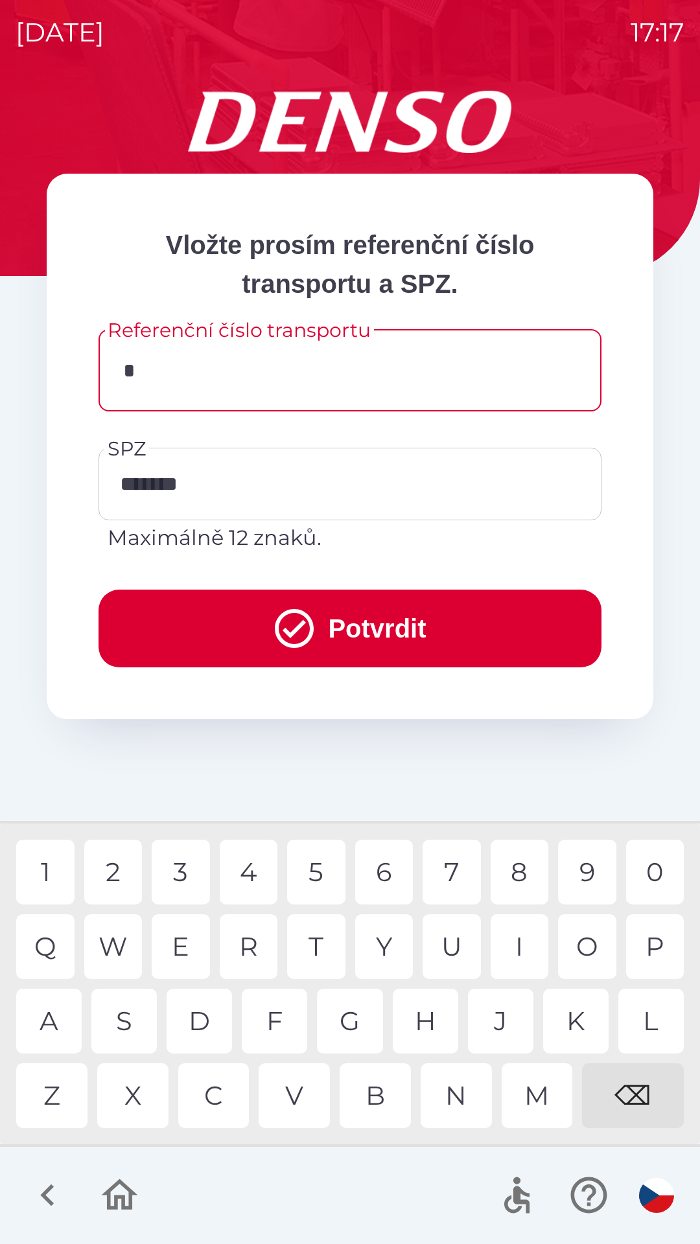
click at [213, 1107] on div "C" at bounding box center [213, 1095] width 71 height 65
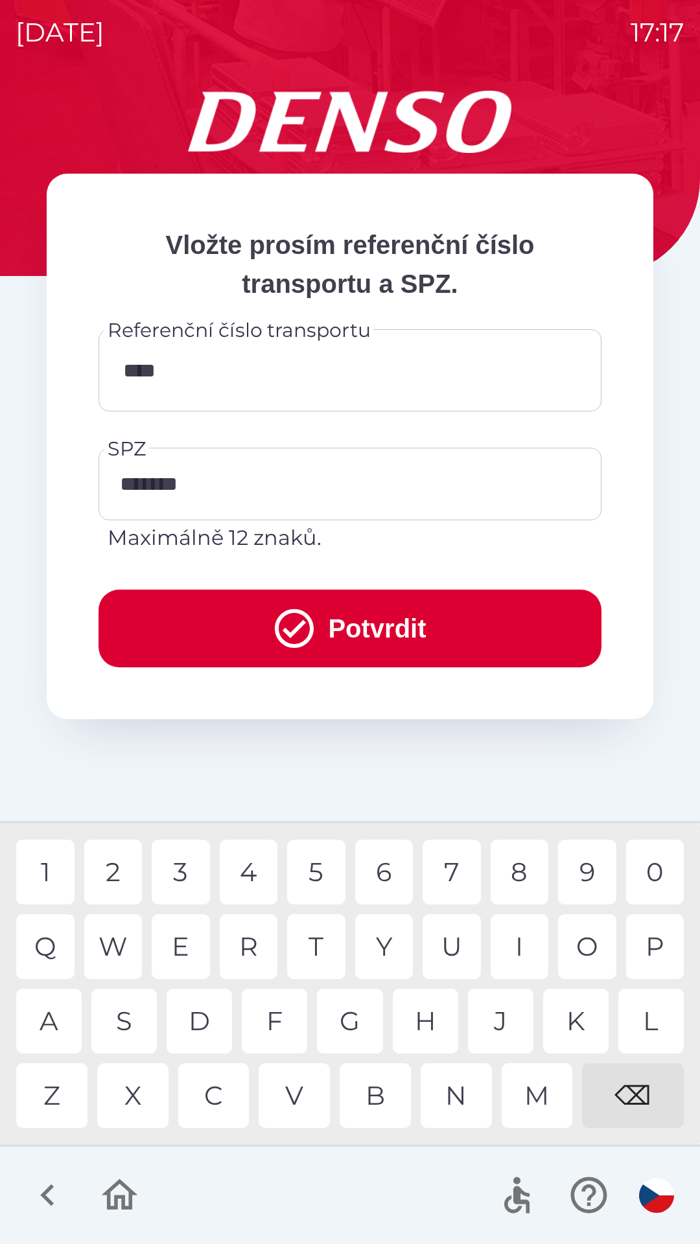
click at [578, 875] on div "9" at bounding box center [587, 872] width 58 height 65
click at [312, 880] on div "5" at bounding box center [316, 872] width 58 height 65
type input "******"
click at [654, 871] on div "0" at bounding box center [655, 872] width 58 height 65
click at [356, 615] on button "Potvrdit" at bounding box center [349, 629] width 503 height 78
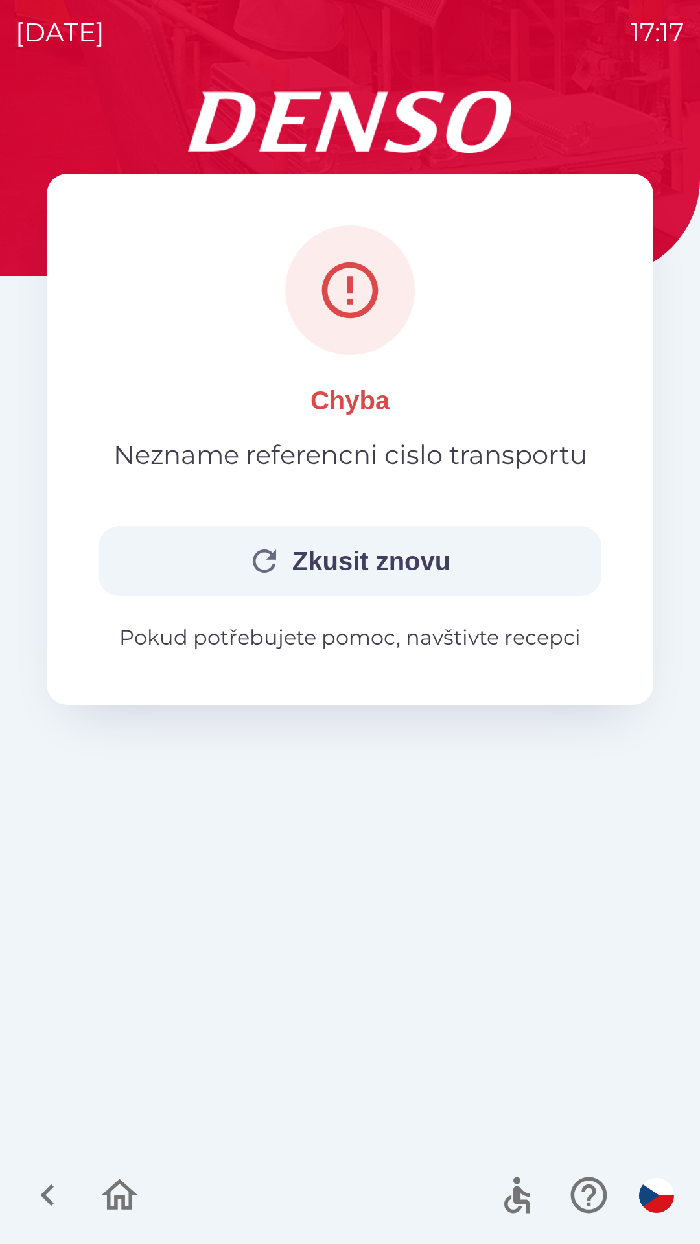
click at [500, 541] on button "Zkusit znovu" at bounding box center [349, 561] width 503 height 70
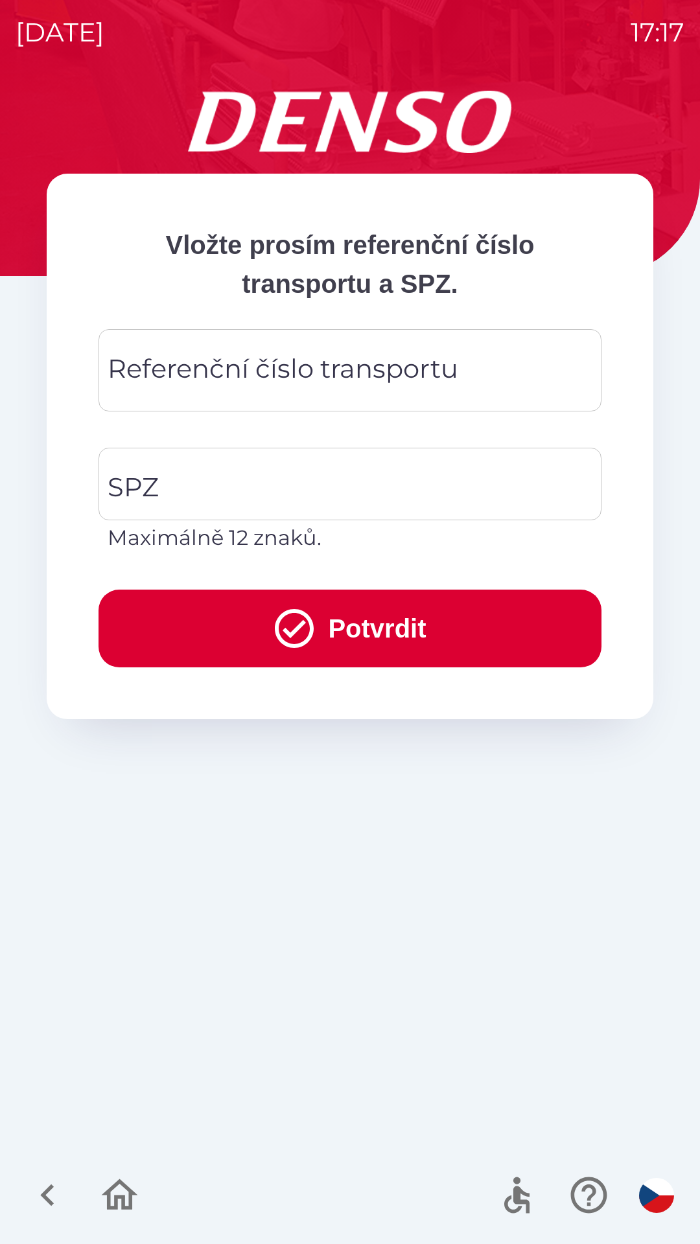
click at [589, 1194] on icon "button" at bounding box center [588, 1194] width 43 height 43
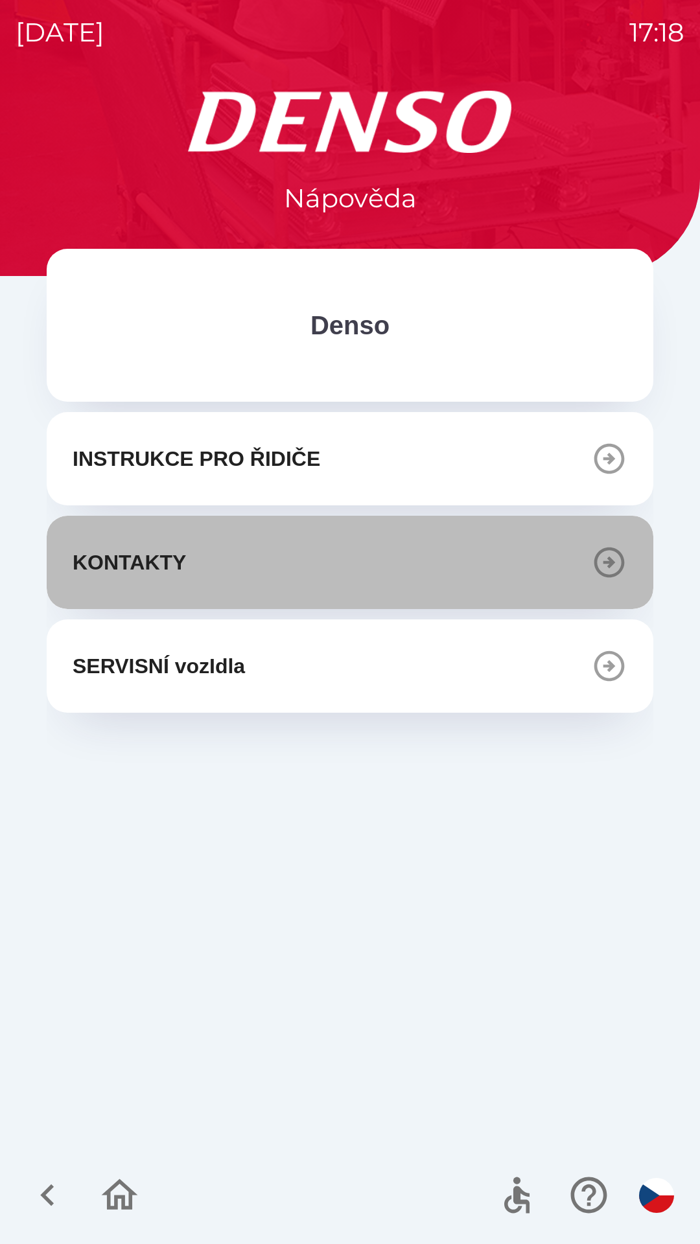
click at [384, 574] on button "KONTAKTY" at bounding box center [350, 562] width 606 height 93
